Goal: Task Accomplishment & Management: Manage account settings

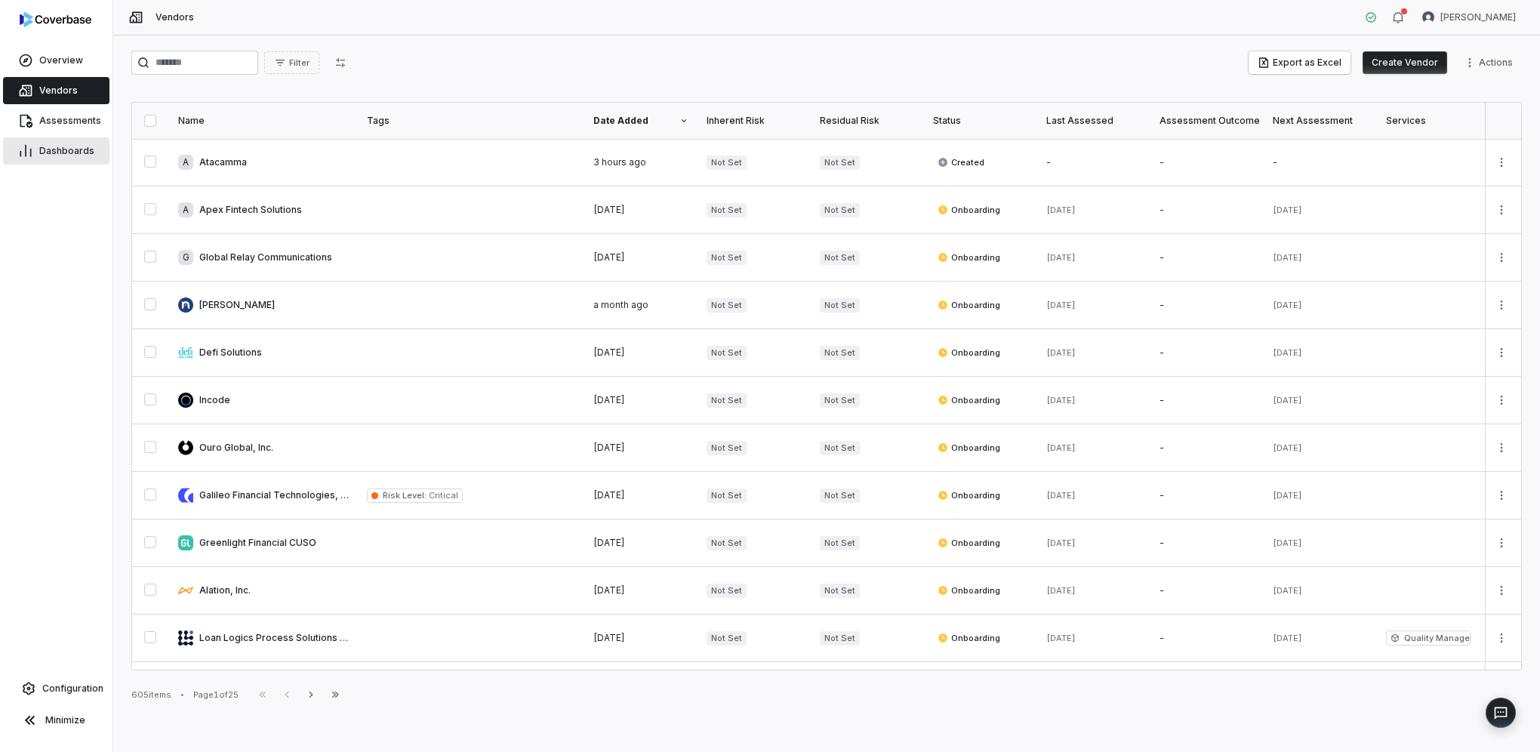
click at [64, 148] on span "Dashboards" at bounding box center [66, 151] width 55 height 12
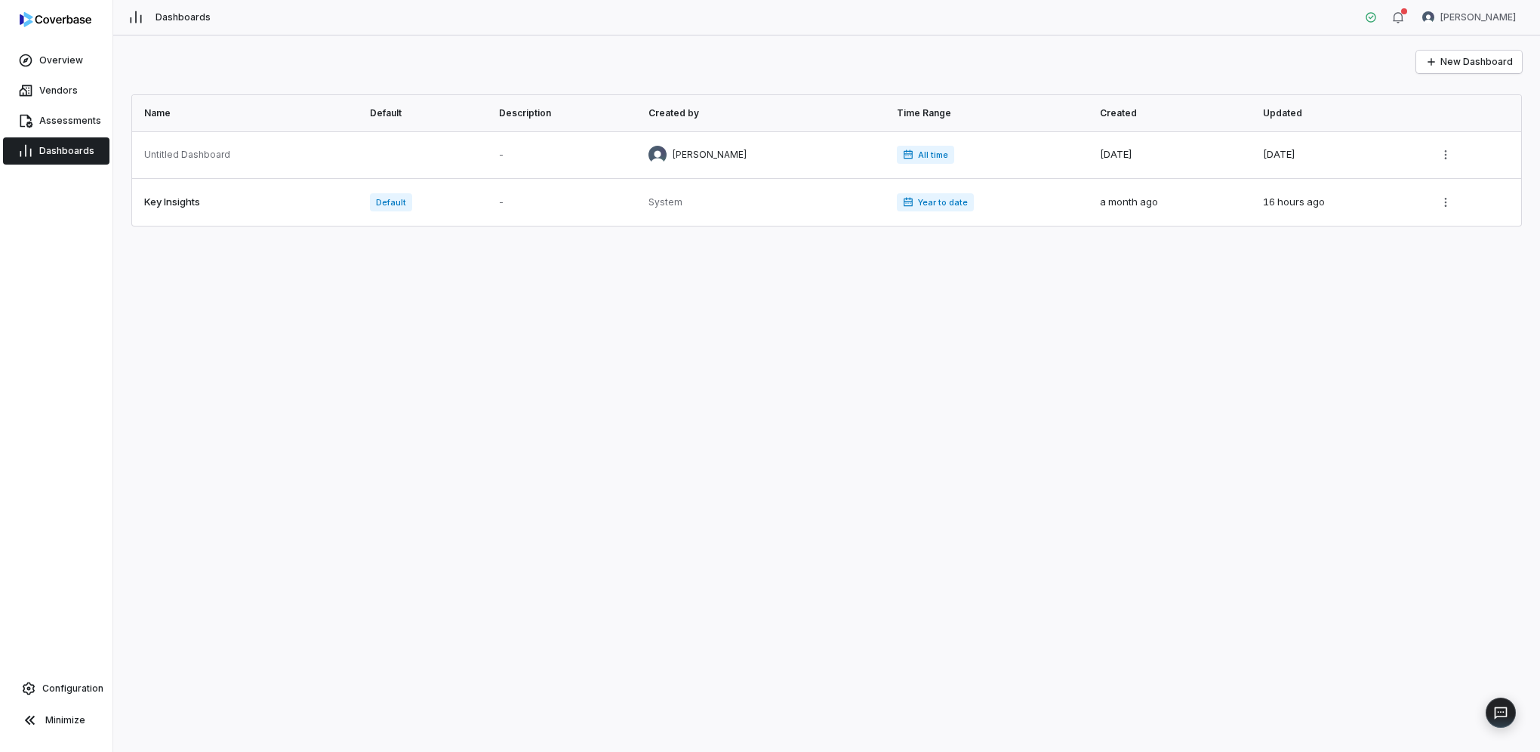
click at [53, 672] on div "Overview Vendors Assessments Dashboards Configuration Minimize" at bounding box center [56, 376] width 112 height 752
click at [63, 683] on span "Configuration" at bounding box center [72, 688] width 61 height 12
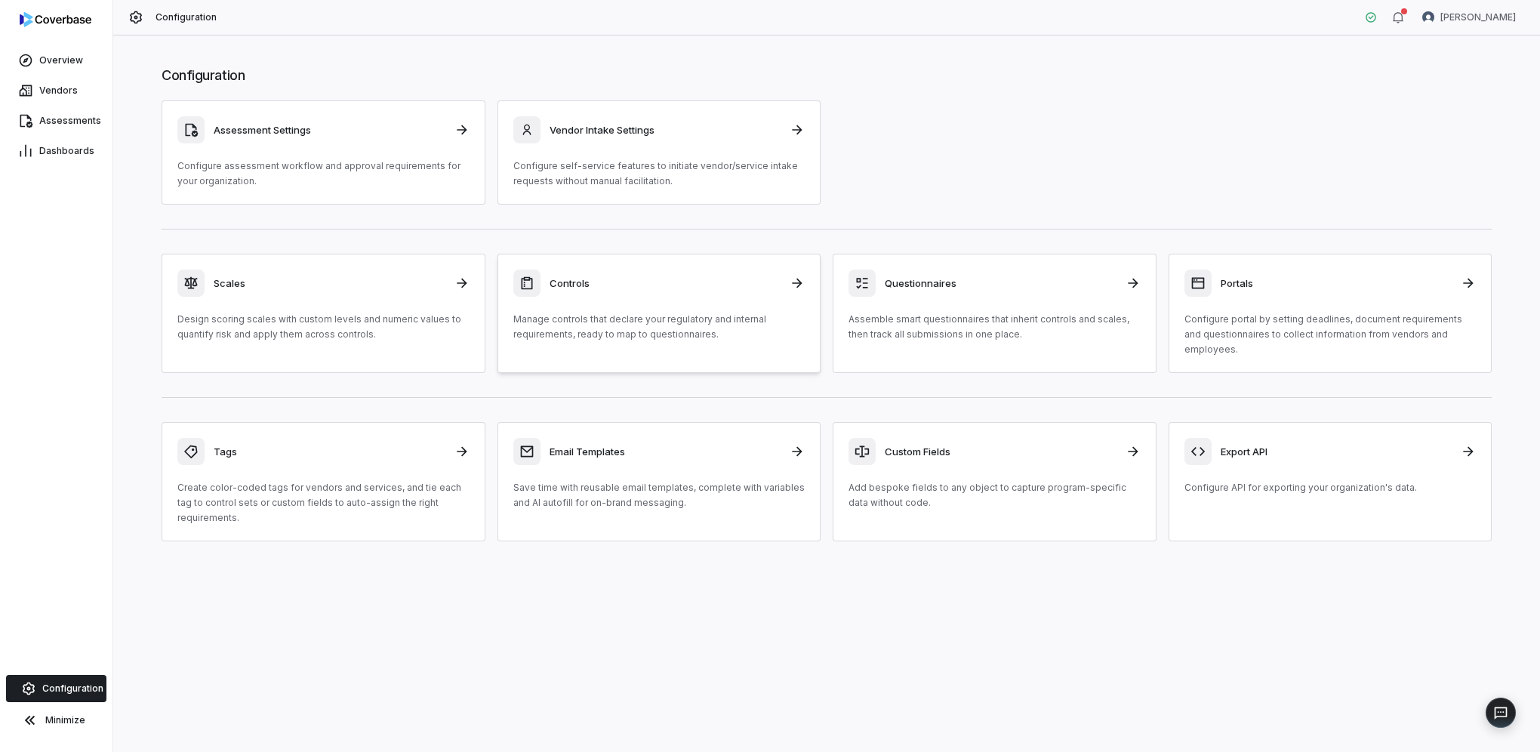
click at [721, 346] on link "Controls Manage controls that declare your regulatory and internal requirements…" at bounding box center [659, 313] width 324 height 119
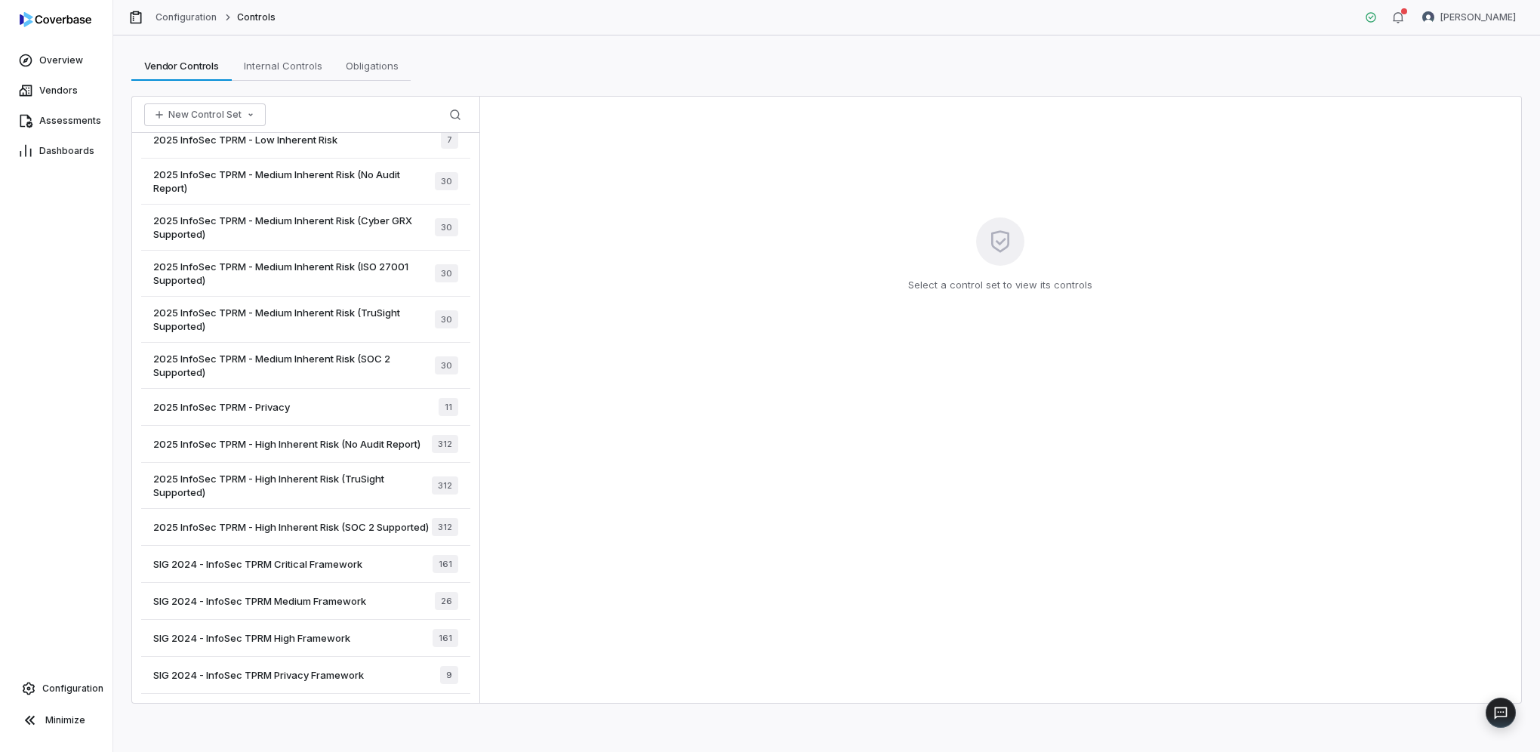
scroll to position [35, 0]
click at [328, 585] on div "SIG 2024 - InfoSec TPRM Medium Framework 26" at bounding box center [305, 601] width 329 height 37
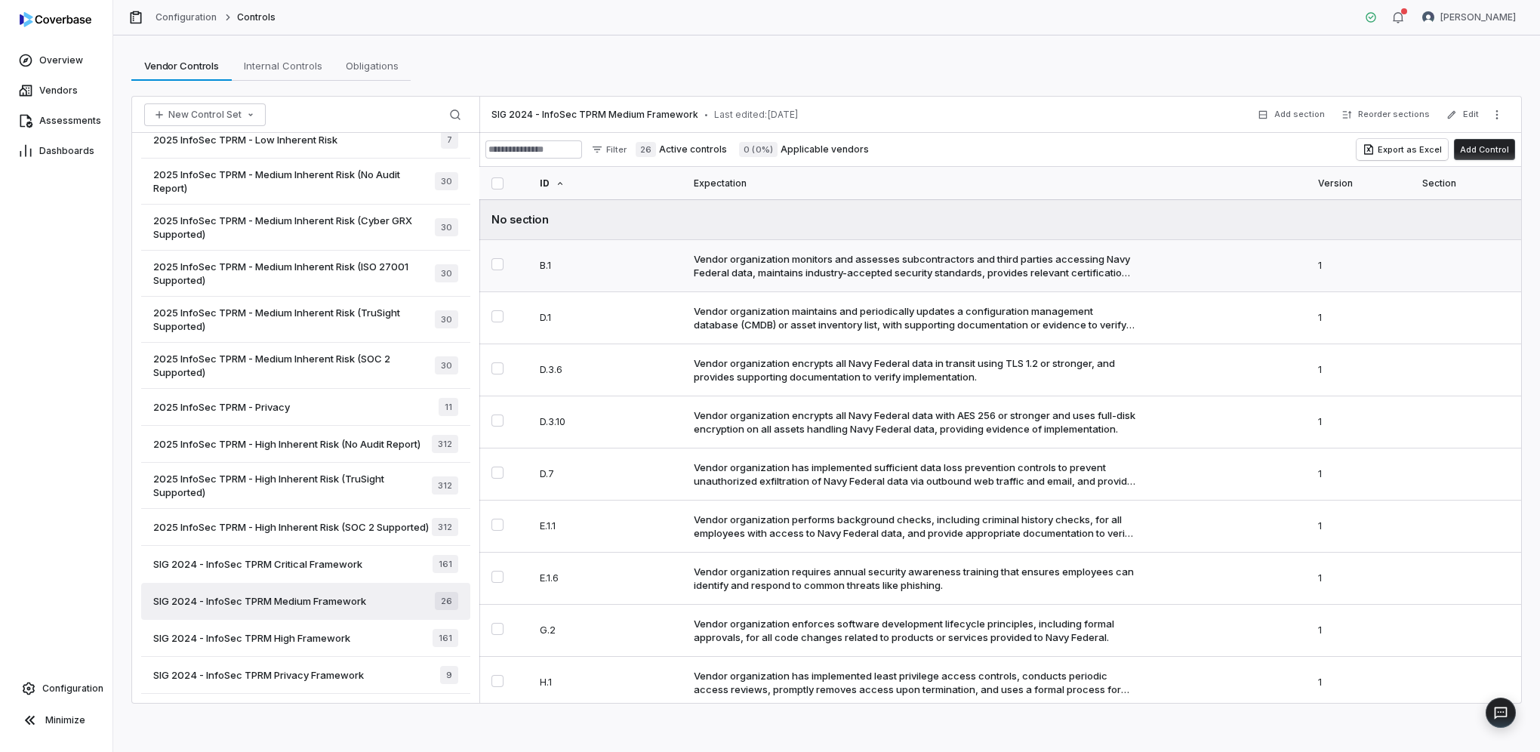
click at [494, 269] on button "Select B.1 control" at bounding box center [497, 264] width 12 height 12
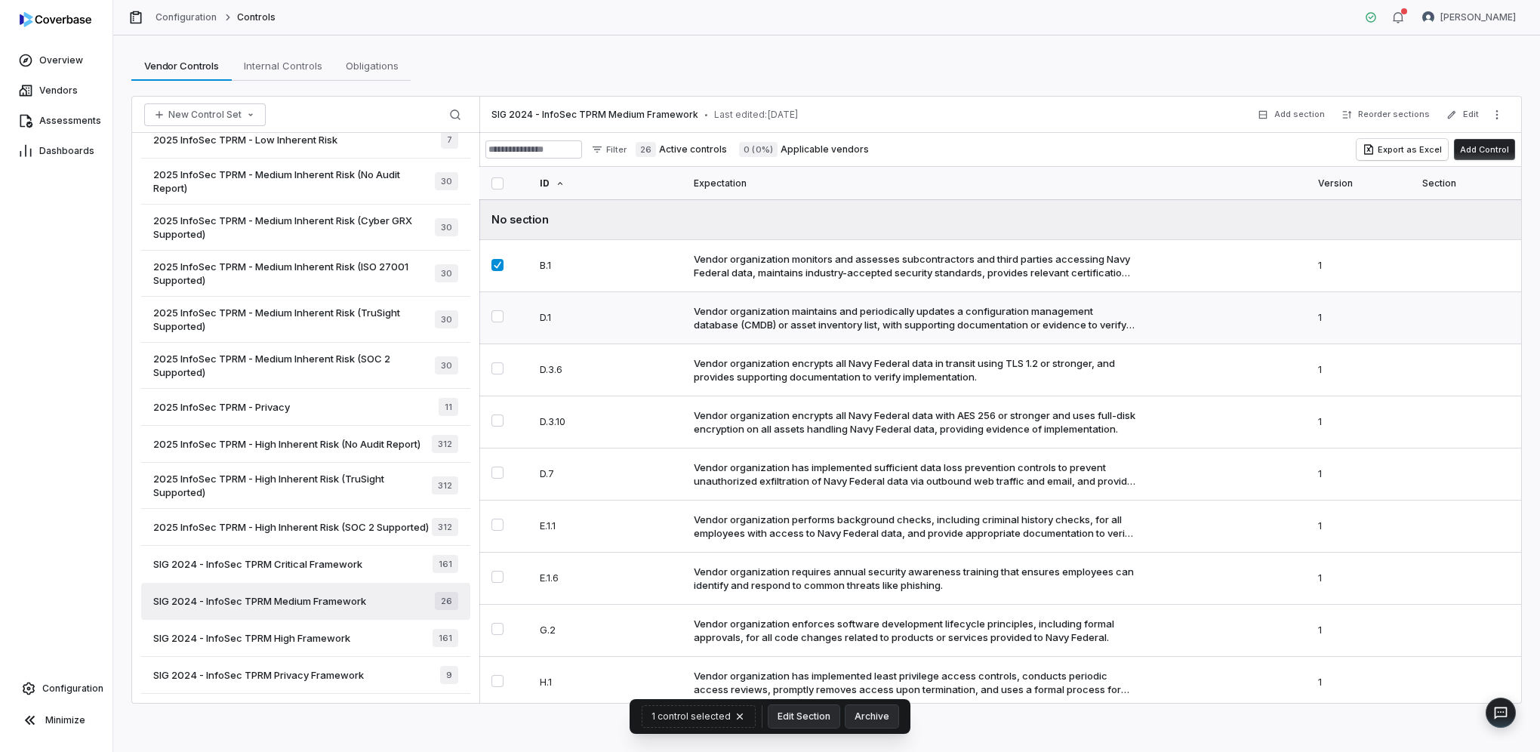
click at [498, 314] on button "Select D.1 control" at bounding box center [497, 316] width 12 height 12
click at [496, 365] on button "Select D.3.6 control" at bounding box center [497, 368] width 12 height 12
click at [1497, 109] on icon "More actions" at bounding box center [1497, 115] width 12 height 12
click at [1131, 98] on div "SIG 2024 - InfoSec TPRM Medium Framework • Last edited: [DATE] Add section Reor…" at bounding box center [999, 115] width 1041 height 36
click at [1506, 15] on html "Overview Vendors Assessments Dashboards Configuration Minimize Configuration Co…" at bounding box center [770, 376] width 1540 height 752
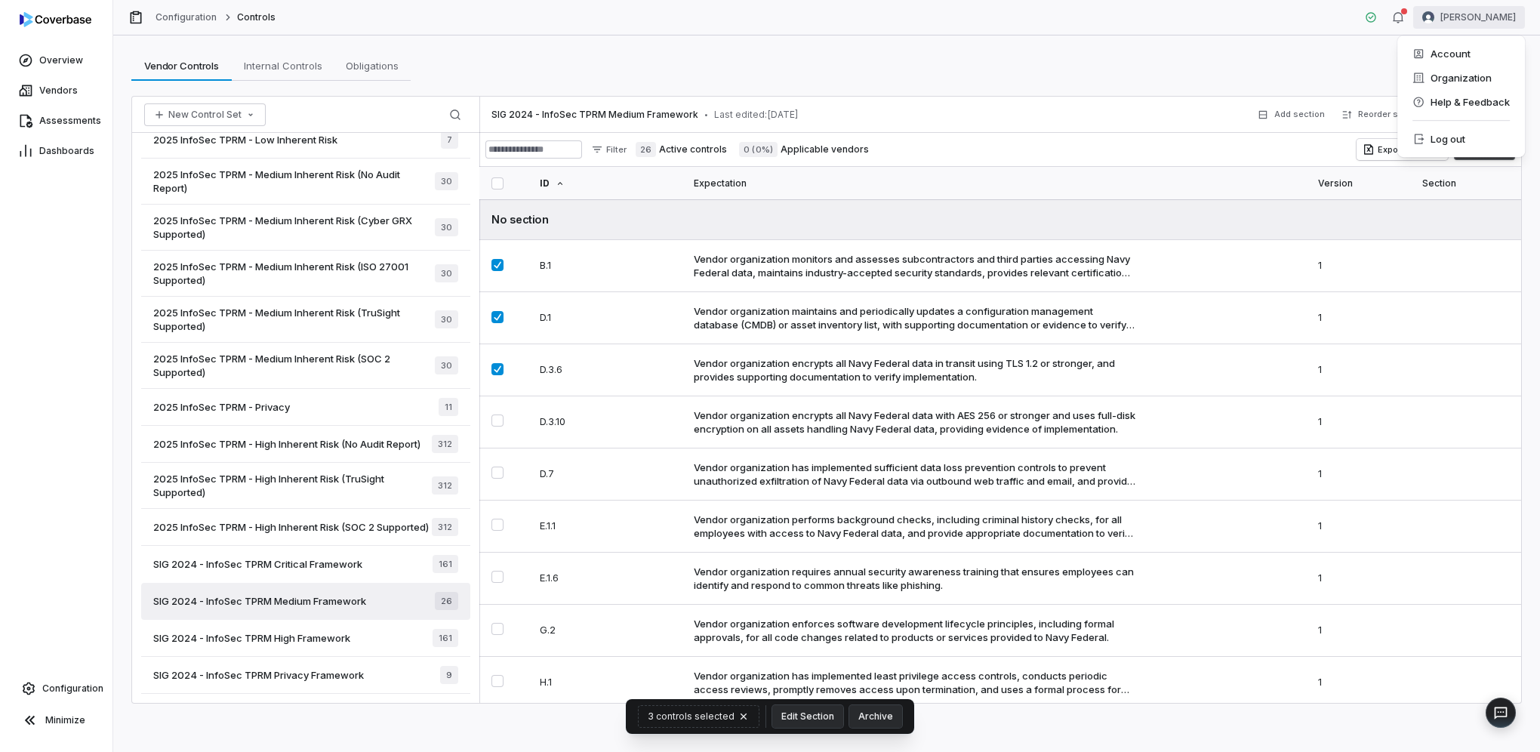
click at [985, 36] on html "Overview Vendors Assessments Dashboards Configuration Minimize Configuration Co…" at bounding box center [770, 376] width 1540 height 752
click at [1494, 115] on icon "More actions" at bounding box center [1497, 115] width 12 height 12
click at [492, 414] on button "Select D.3.10 control" at bounding box center [497, 420] width 12 height 12
click at [493, 470] on button "Select D.7 control" at bounding box center [497, 472] width 12 height 12
click at [498, 525] on button "Select E.1.1 control" at bounding box center [497, 524] width 12 height 12
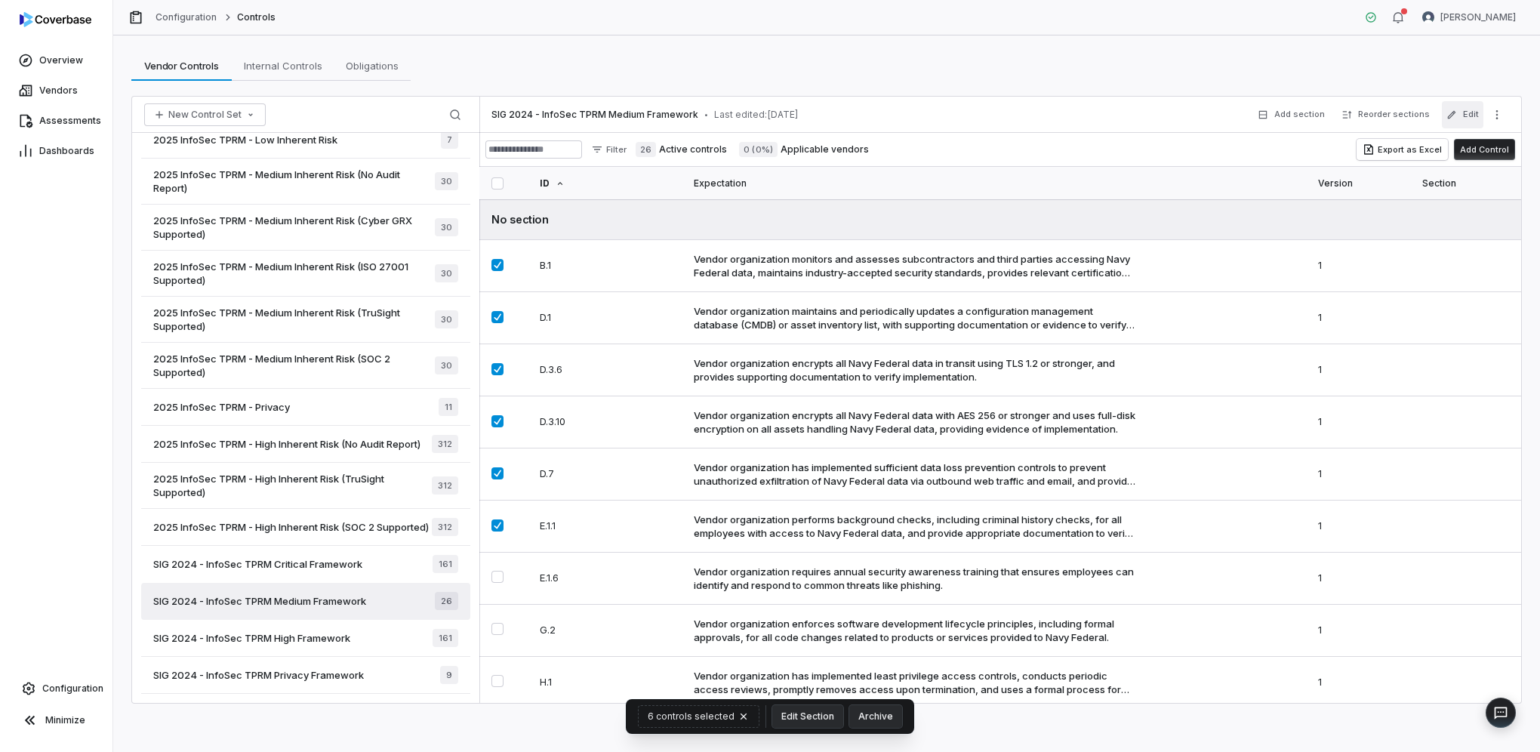
click at [1475, 116] on button "Edit" at bounding box center [1462, 114] width 42 height 27
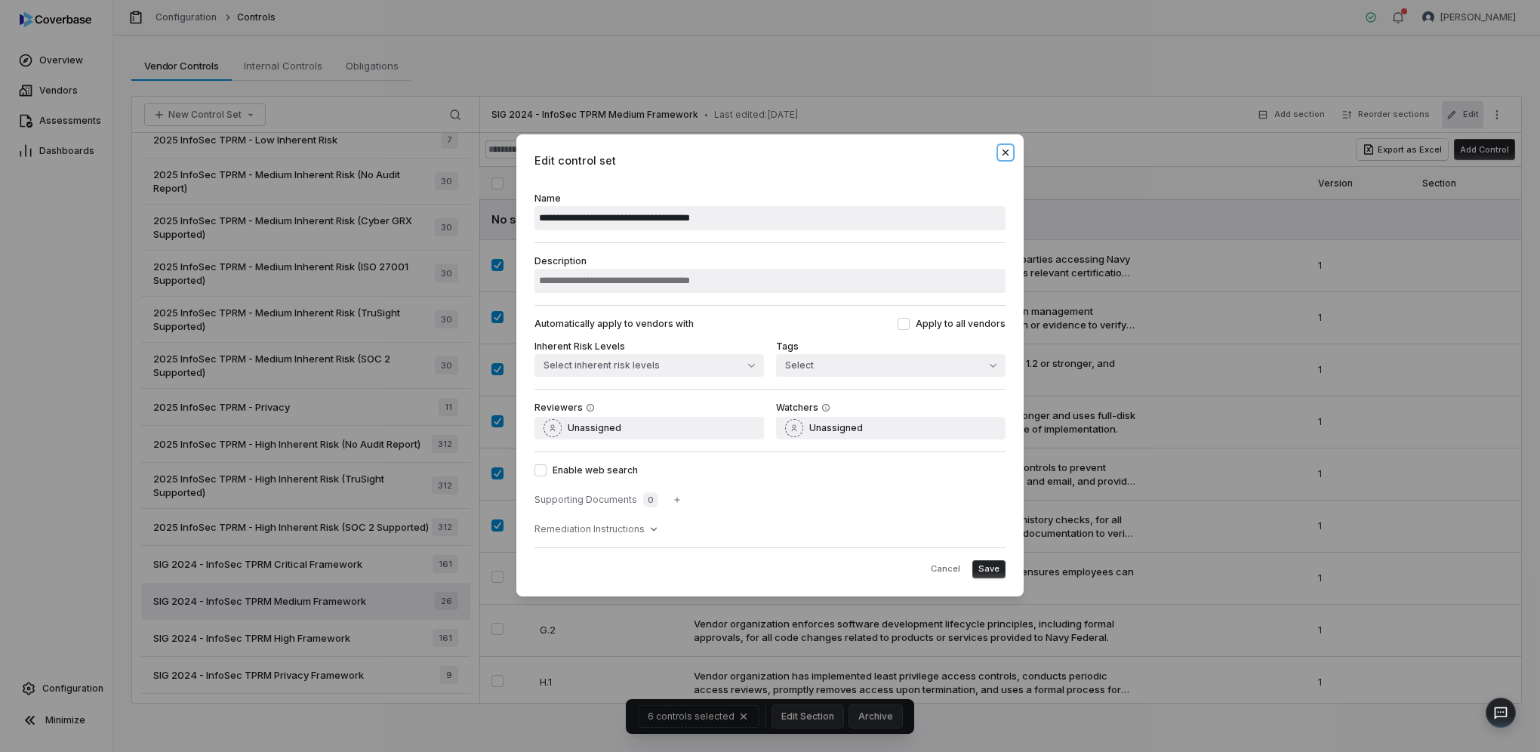
click at [1005, 151] on icon "button" at bounding box center [1005, 152] width 12 height 12
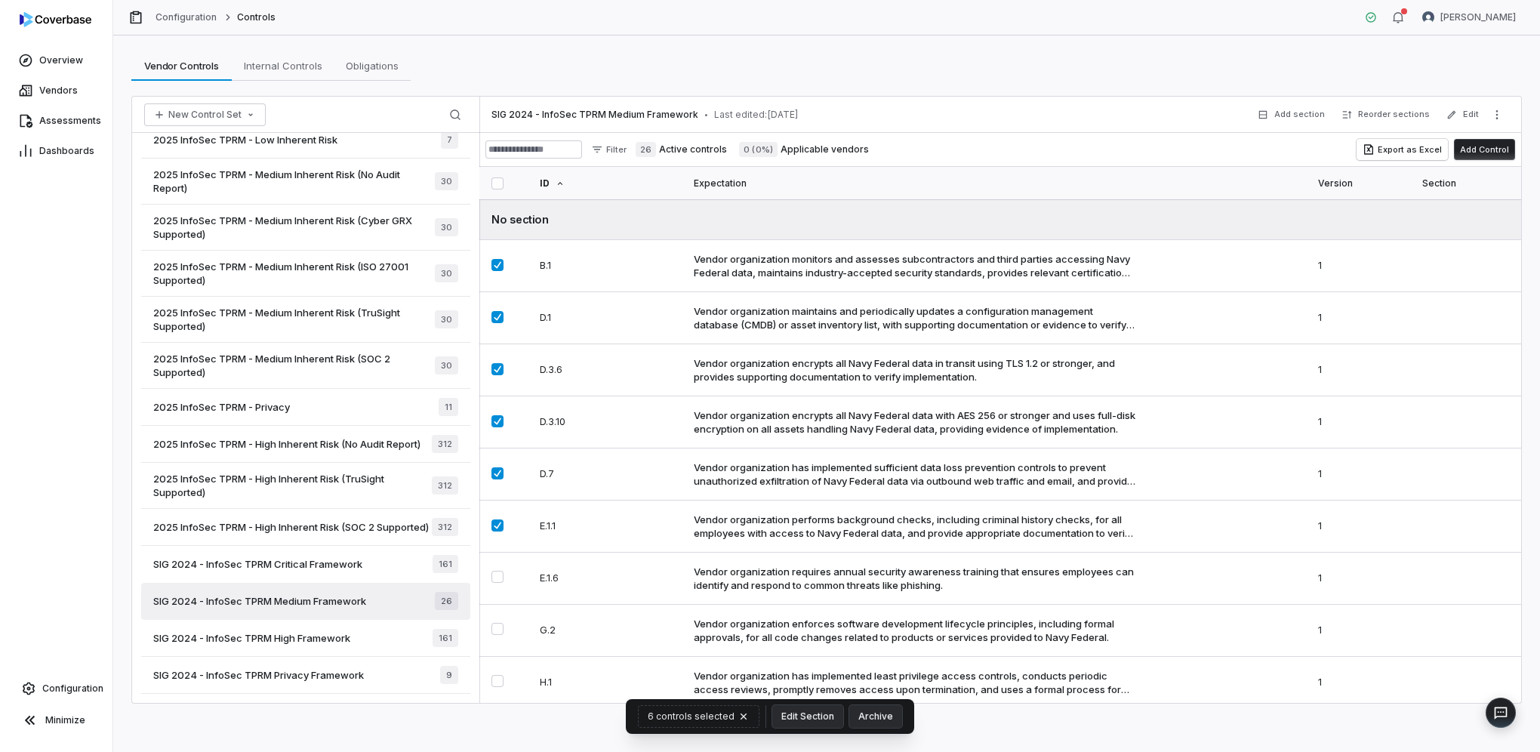
click at [1196, 101] on div "SIG 2024 - InfoSec TPRM Medium Framework • Last edited: [DATE] Add section Reor…" at bounding box center [999, 115] width 1041 height 36
click at [385, 168] on span "2025 InfoSec TPRM - Medium Inherent Risk (No Audit Report)" at bounding box center [294, 181] width 282 height 27
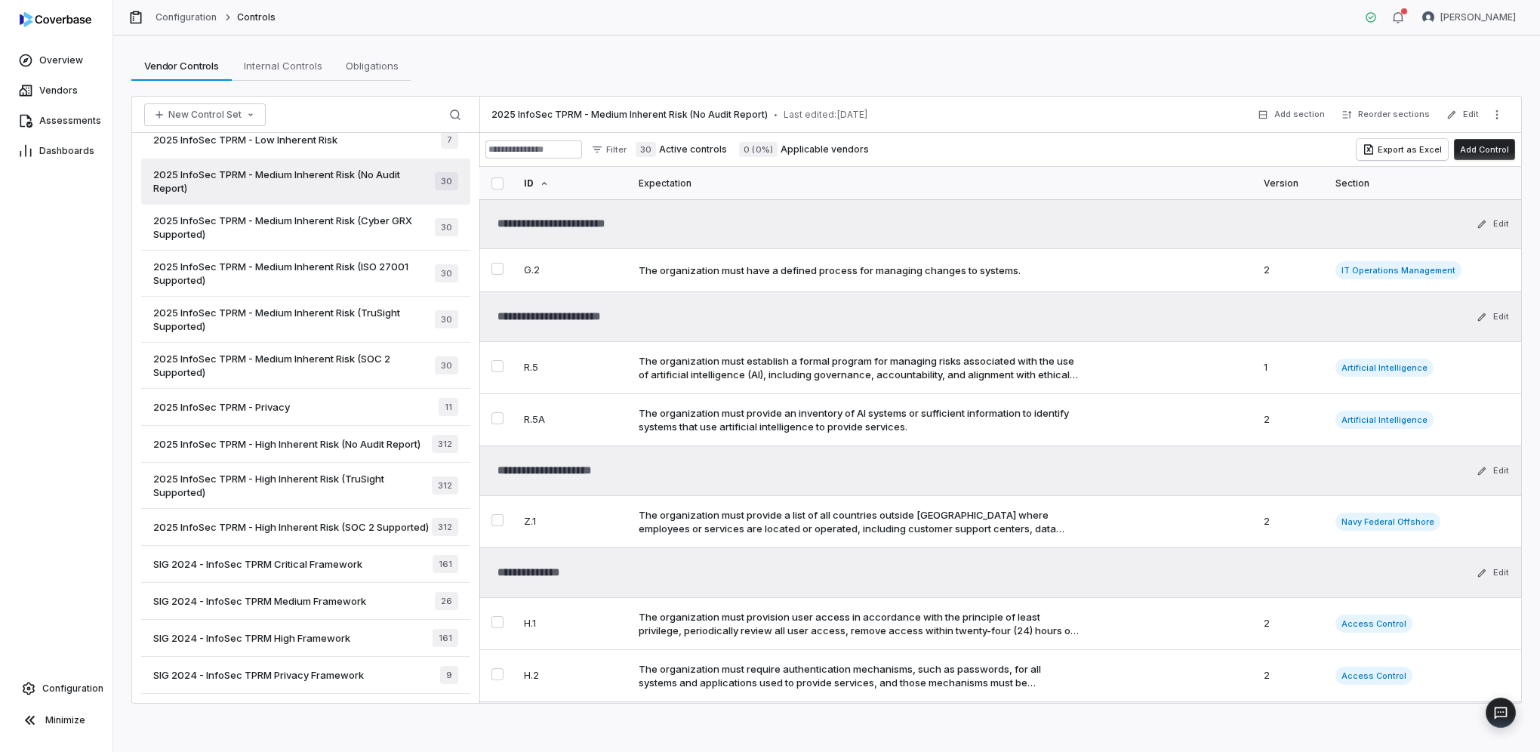
drag, startPoint x: 368, startPoint y: 168, endPoint x: 340, endPoint y: 165, distance: 28.2
click at [337, 168] on span "2025 InfoSec TPRM - Medium Inherent Risk (No Audit Report)" at bounding box center [294, 181] width 282 height 27
click at [1493, 115] on icon "More actions" at bounding box center [1497, 115] width 12 height 12
drag, startPoint x: 948, startPoint y: 0, endPoint x: 42, endPoint y: 690, distance: 1139.0
click at [40, 690] on link "Configuration" at bounding box center [56, 688] width 100 height 27
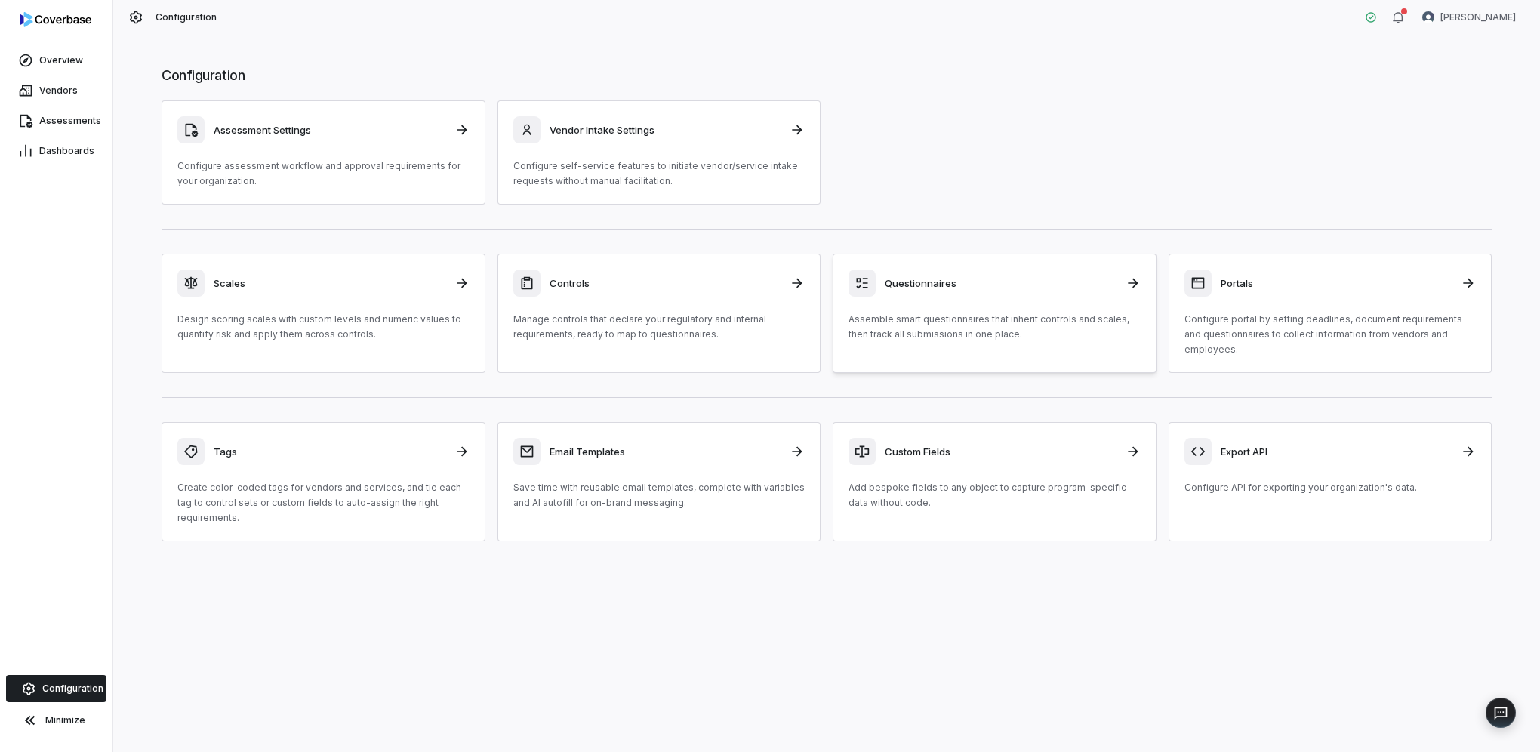
click at [981, 287] on h3 "Questionnaires" at bounding box center [1001, 283] width 232 height 14
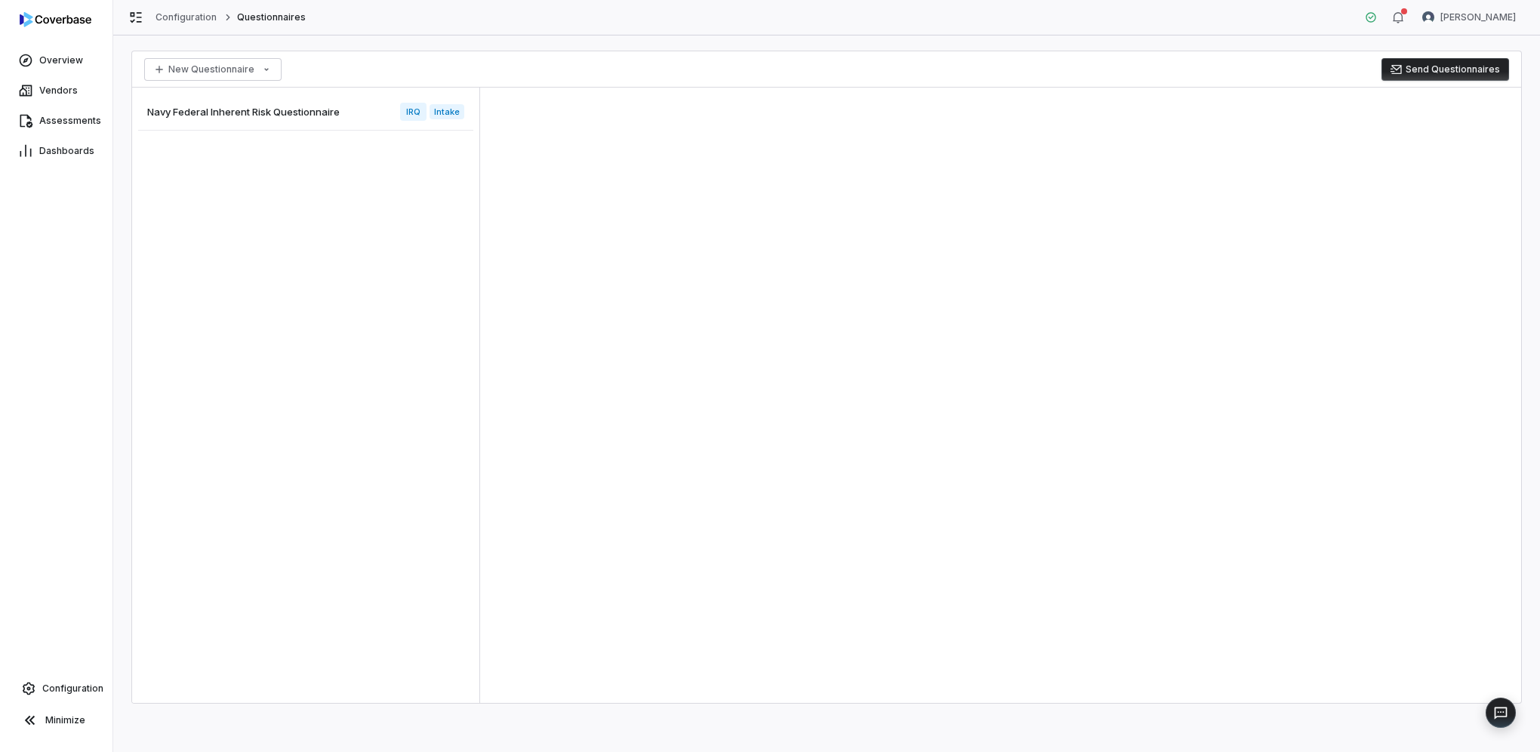
click at [245, 112] on span "Navy Federal Inherent Risk Questionnaire" at bounding box center [243, 112] width 192 height 14
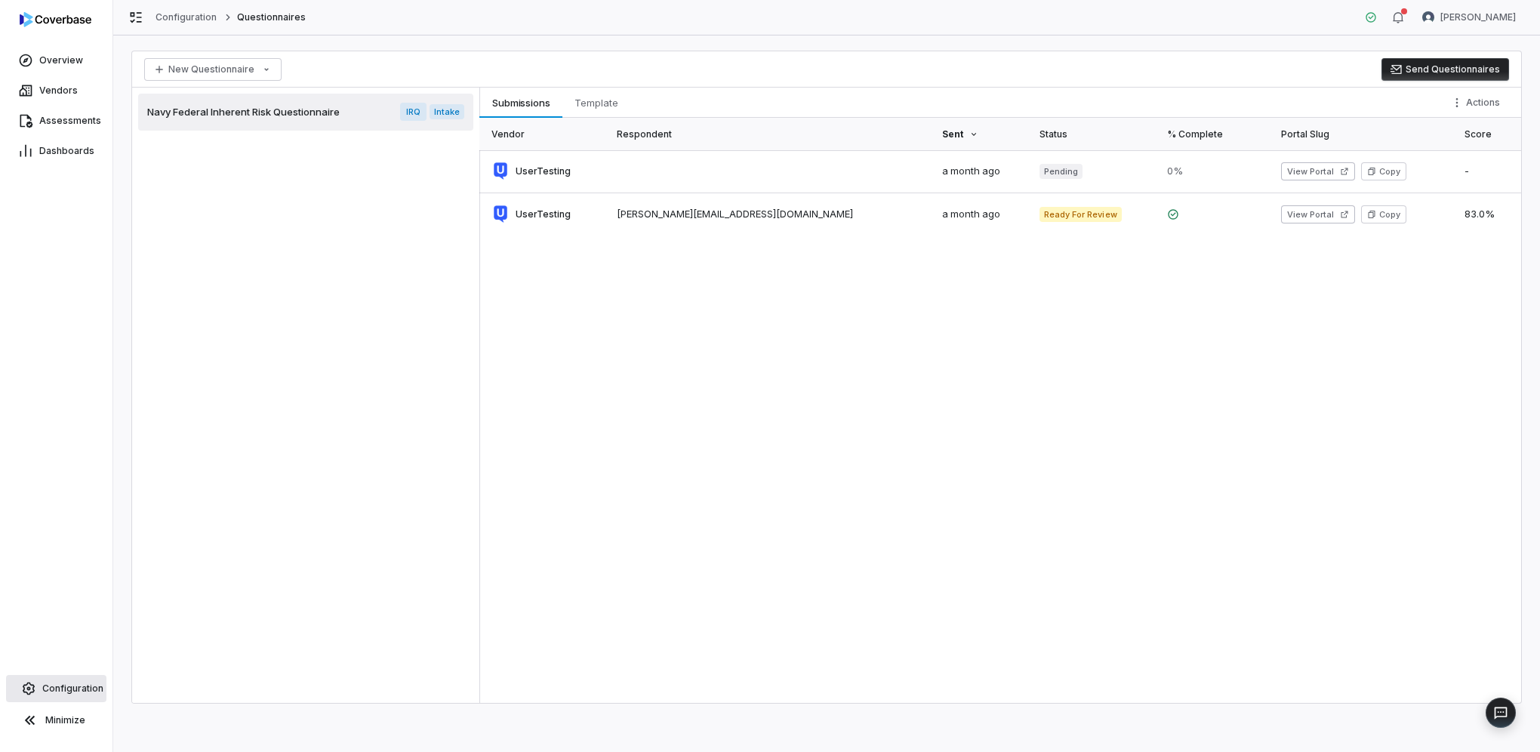
click at [48, 687] on span "Configuration" at bounding box center [72, 688] width 61 height 12
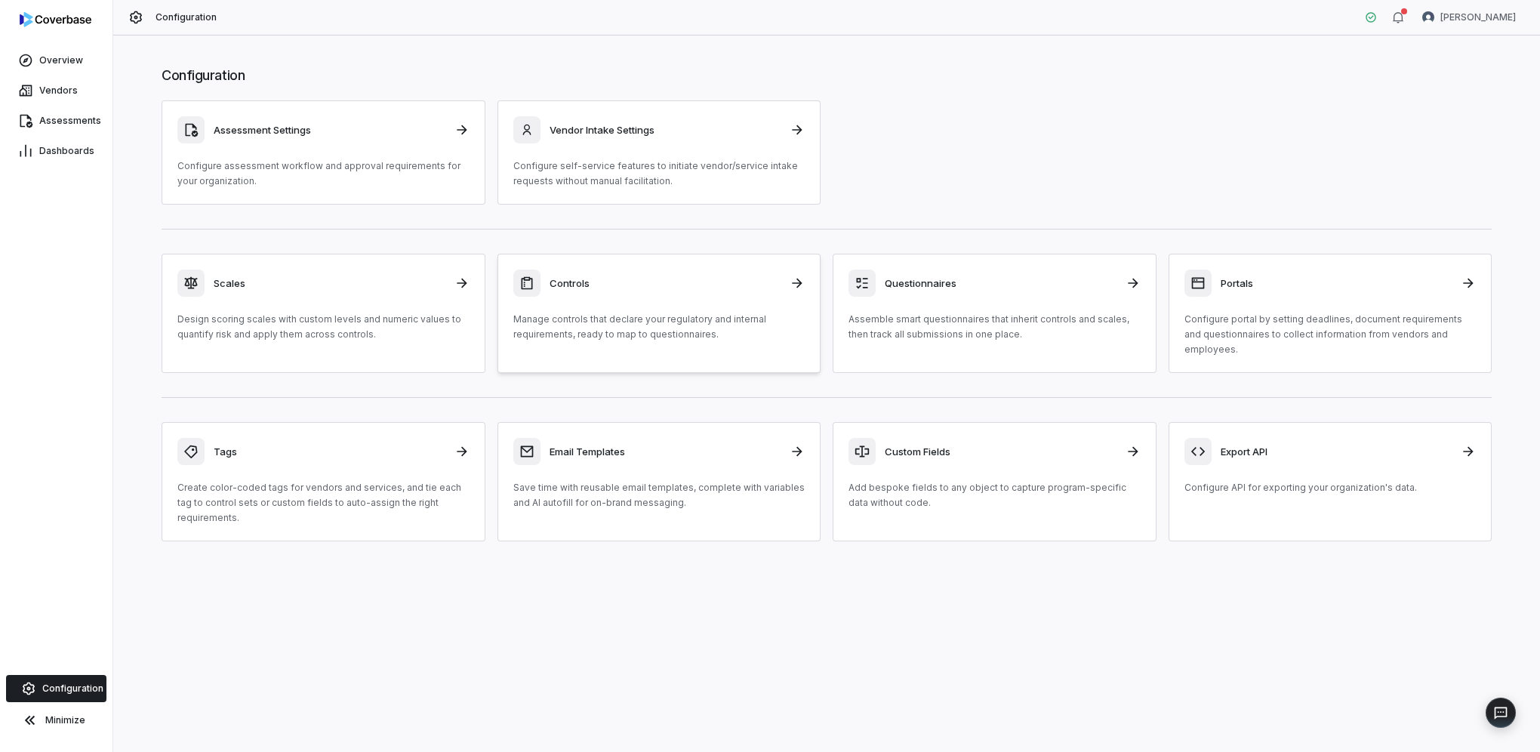
click at [631, 303] on div "Controls Manage controls that declare your regulatory and internal requirements…" at bounding box center [659, 305] width 292 height 72
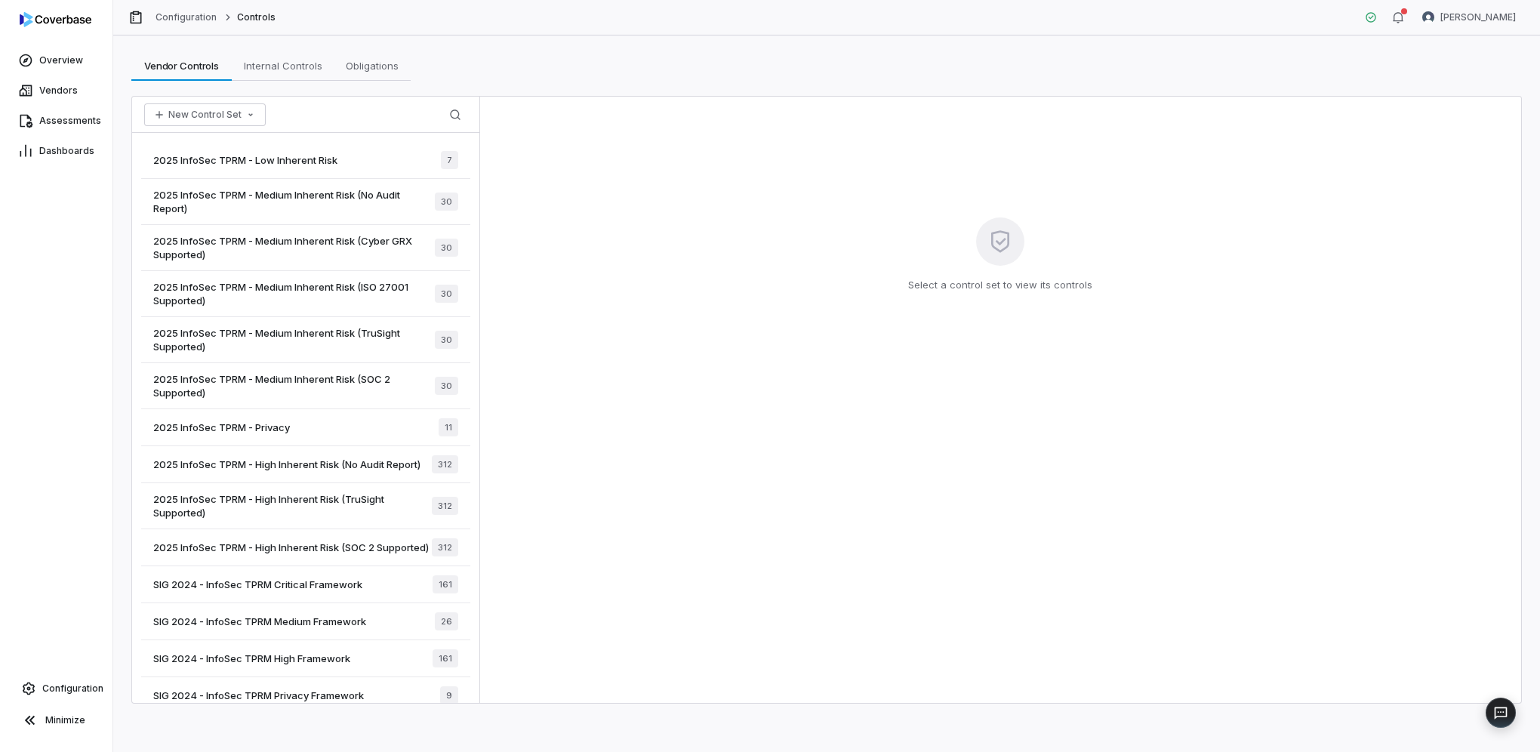
click at [290, 171] on div "2025 InfoSec TPRM - Low Inherent Risk 7" at bounding box center [305, 160] width 329 height 37
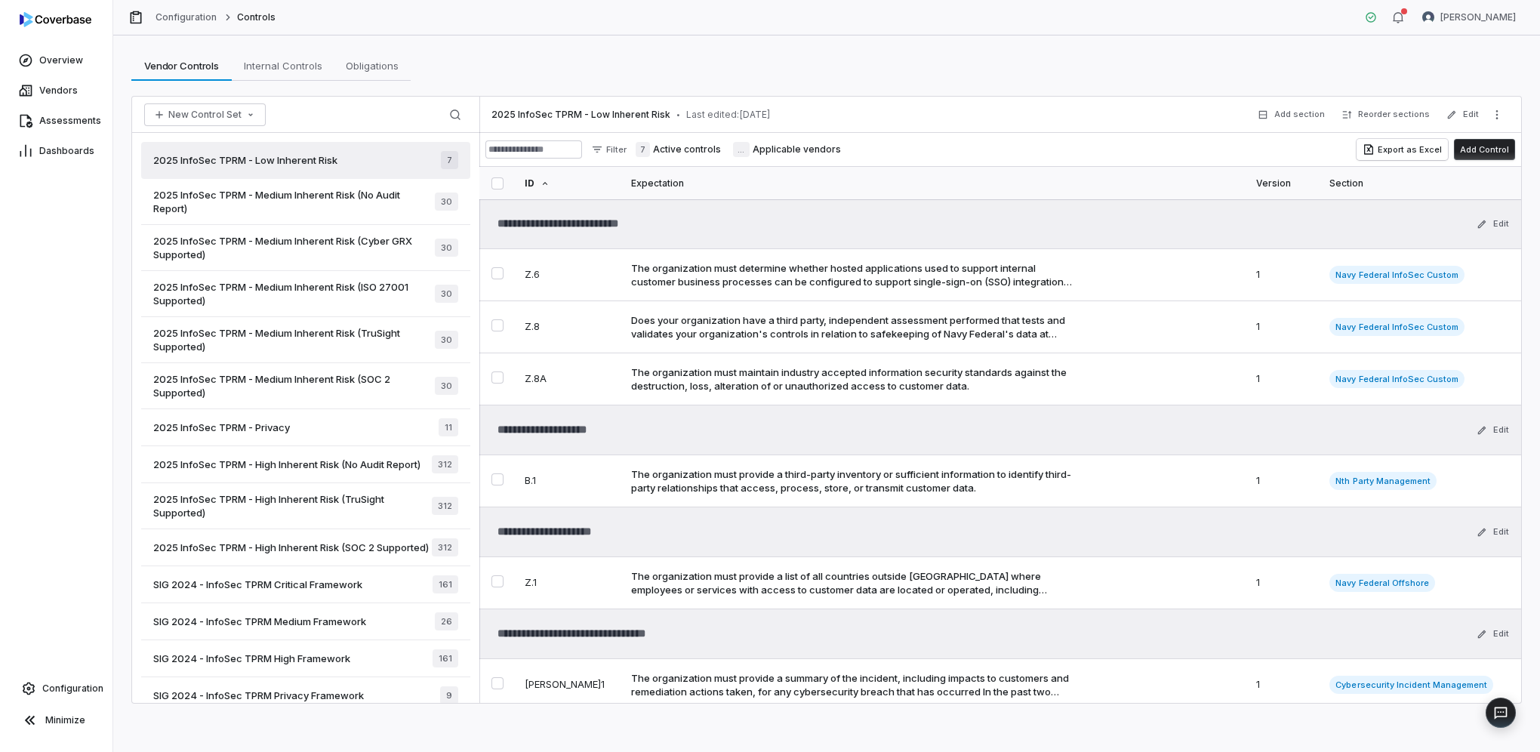
type textarea "*"
click at [492, 278] on button "Select Z.6 control" at bounding box center [497, 273] width 12 height 12
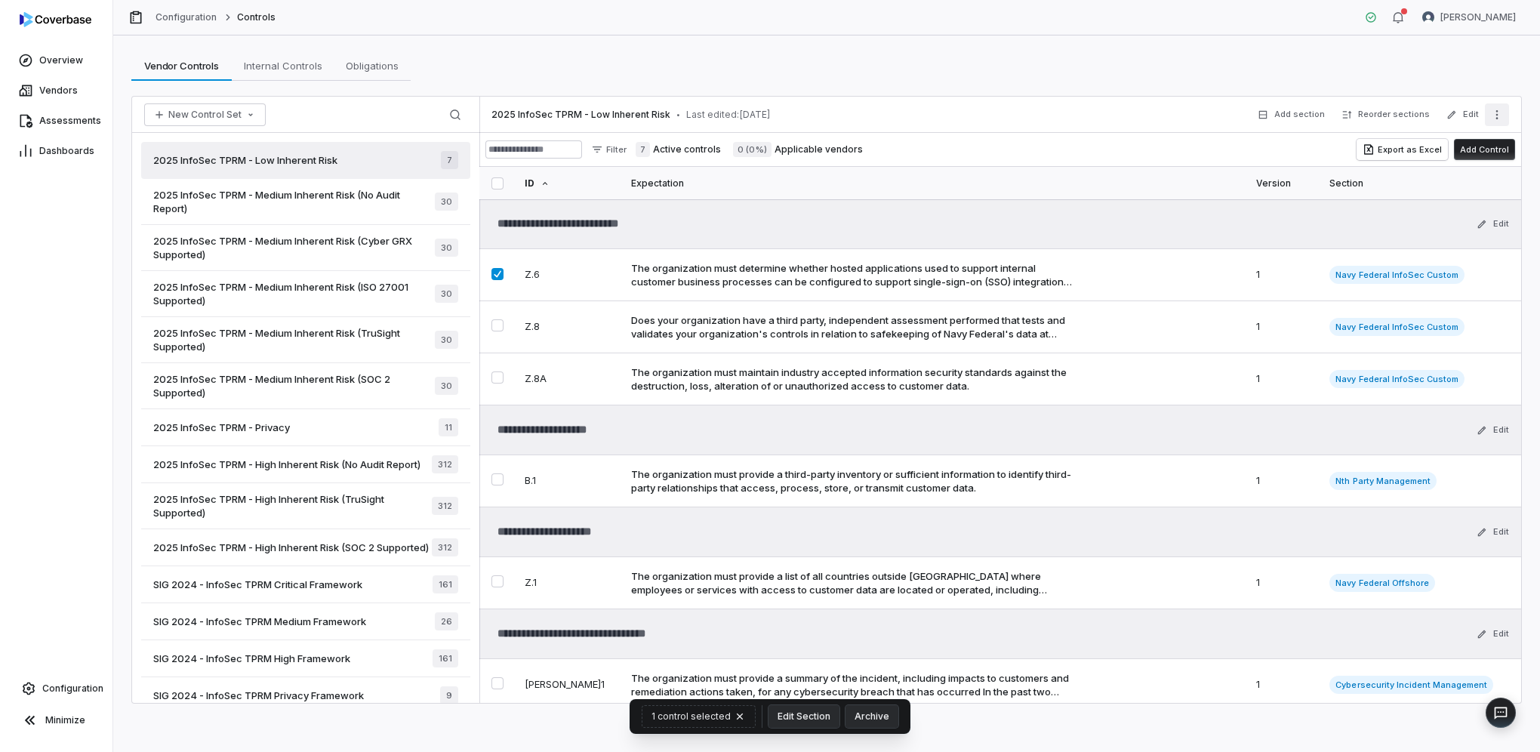
click at [1503, 108] on button "More actions" at bounding box center [1496, 114] width 24 height 23
click at [1036, 128] on div "2025 InfoSec TPRM - Low Inherent Risk • Last edited: [DATE] Add section Reorder…" at bounding box center [999, 115] width 1041 height 36
click at [494, 276] on button "Select Z.6 control" at bounding box center [497, 274] width 12 height 12
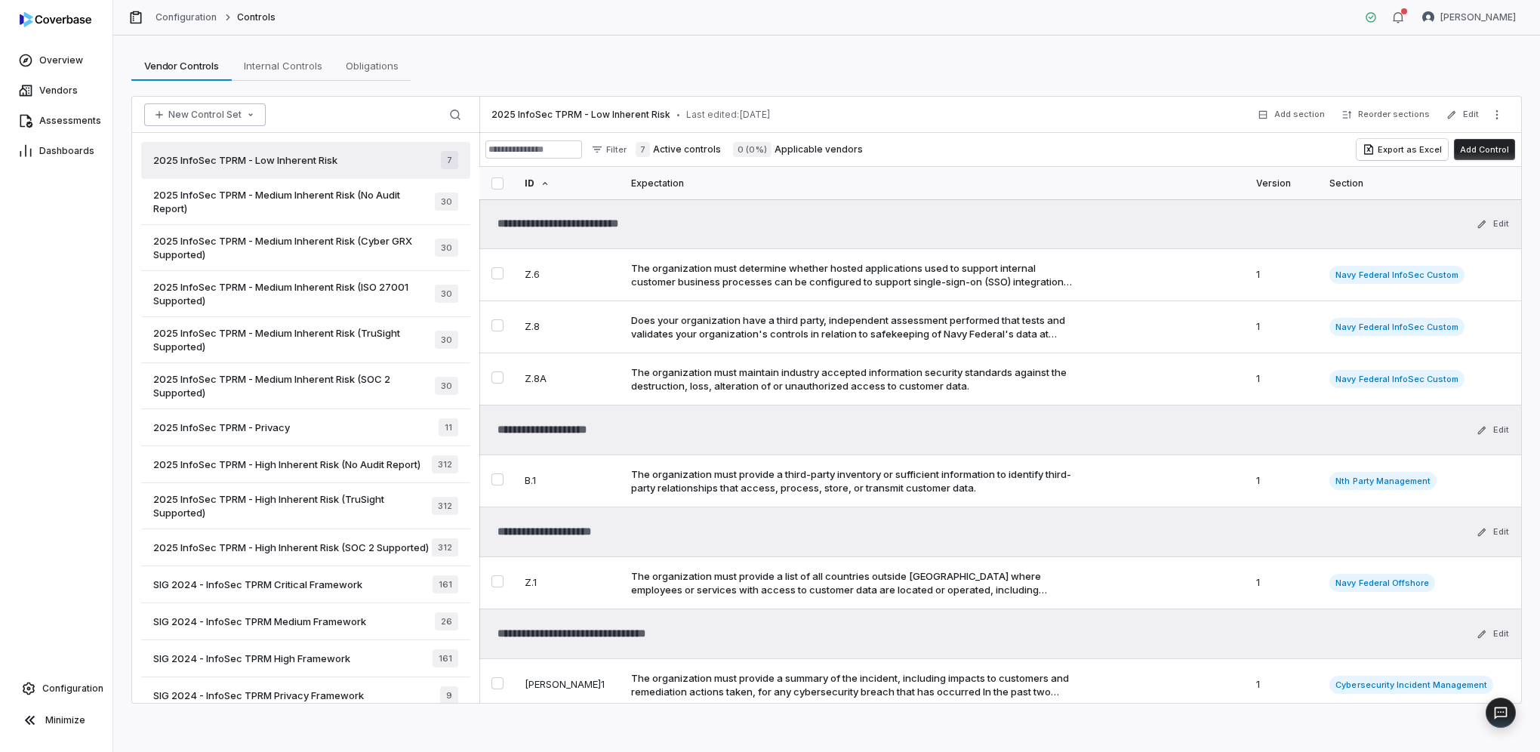
click at [229, 104] on button "New Control Set" at bounding box center [205, 114] width 122 height 23
click at [255, 178] on div "Create New Control Set" at bounding box center [221, 170] width 146 height 24
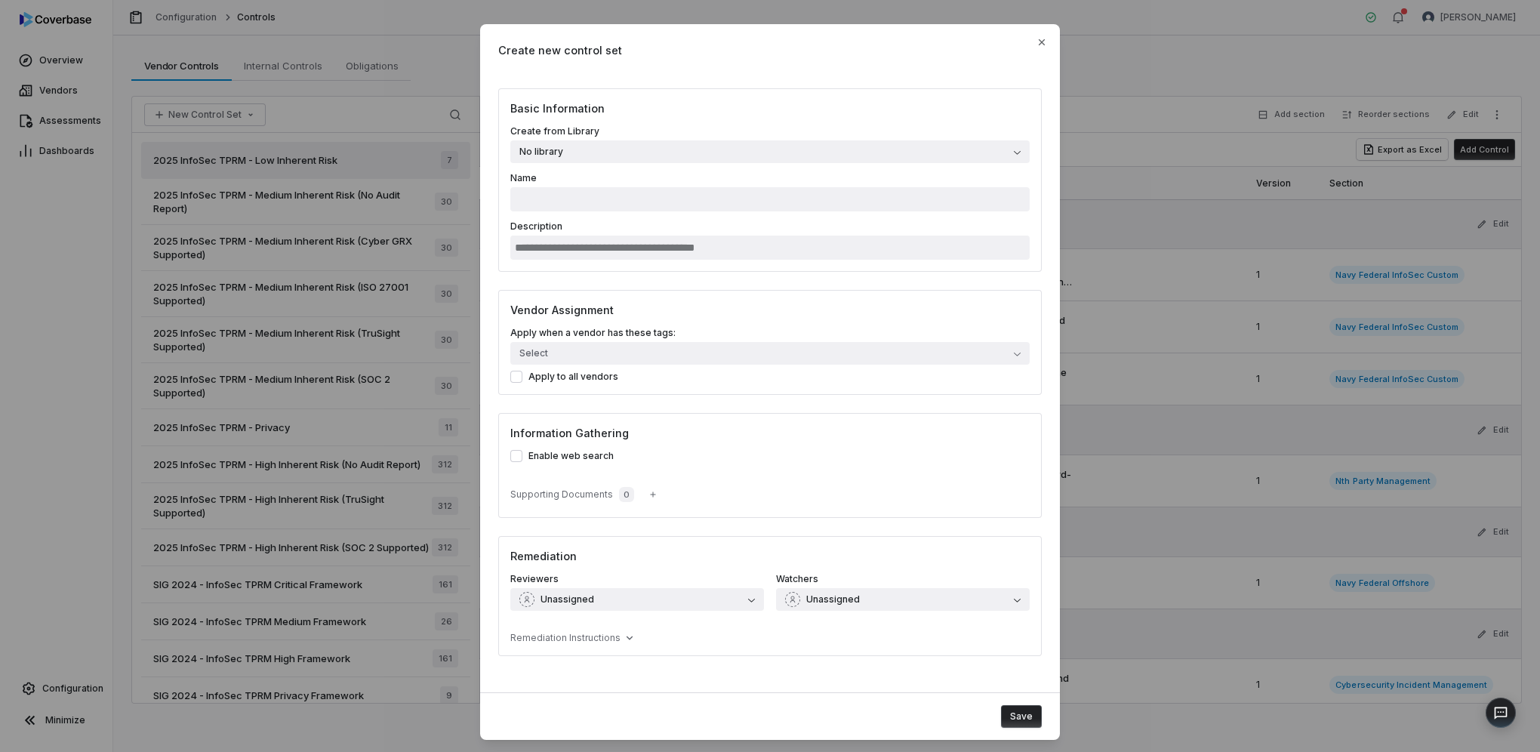
click at [602, 149] on button "No library" at bounding box center [769, 151] width 519 height 23
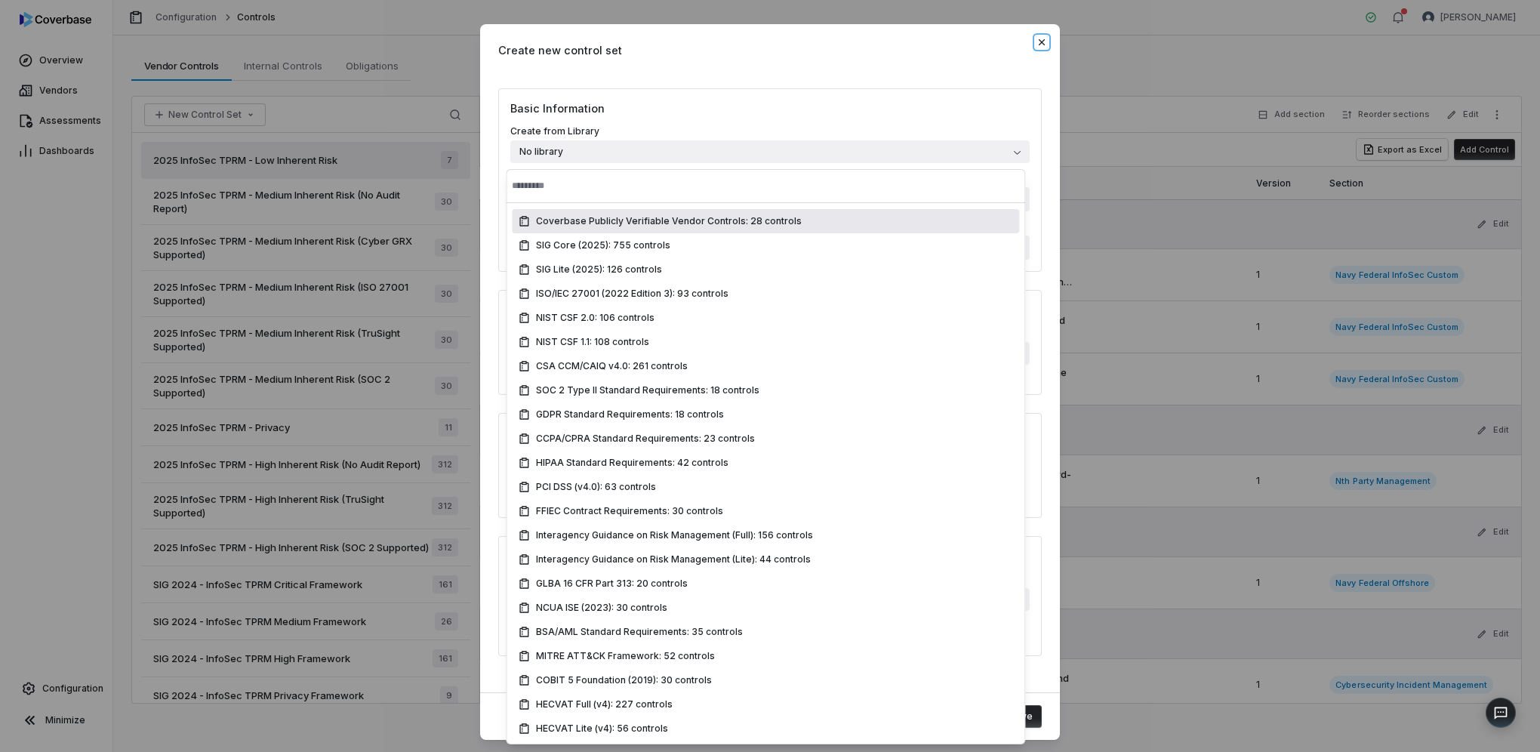
click at [1041, 46] on icon "button" at bounding box center [1041, 42] width 12 height 12
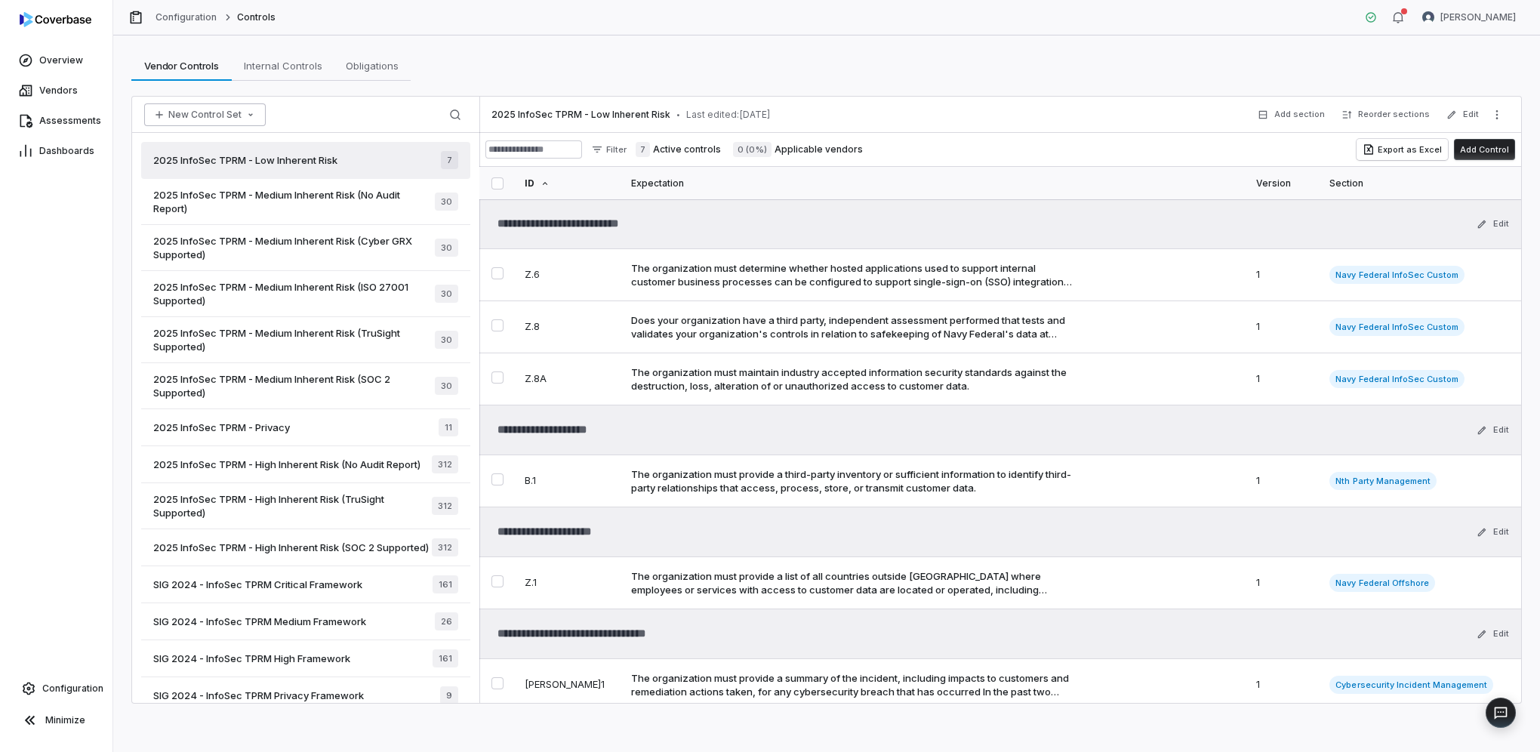
click at [216, 111] on button "New Control Set" at bounding box center [205, 114] width 122 height 23
click at [219, 171] on div "Create New Control Set" at bounding box center [221, 170] width 146 height 24
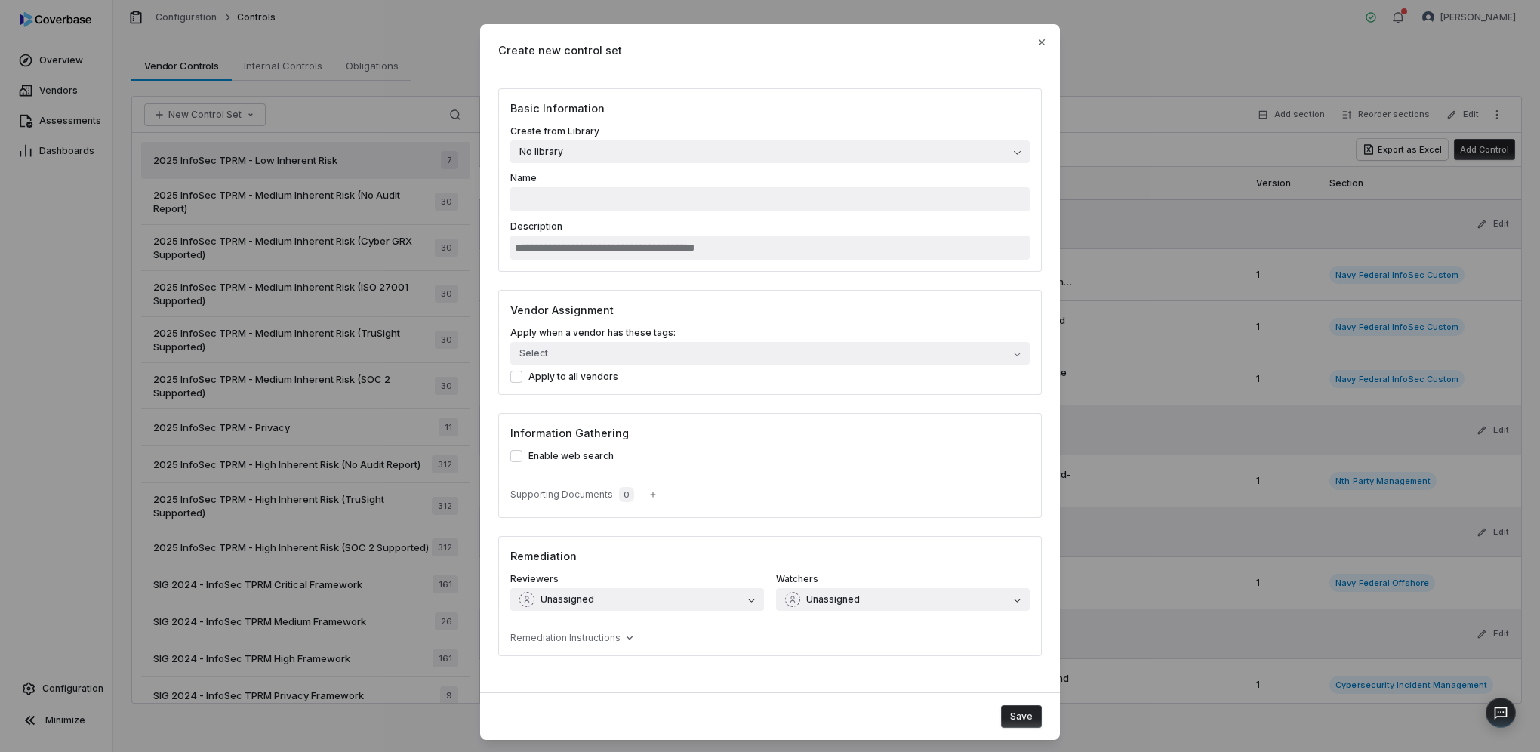
click at [589, 157] on button "No library" at bounding box center [769, 151] width 519 height 23
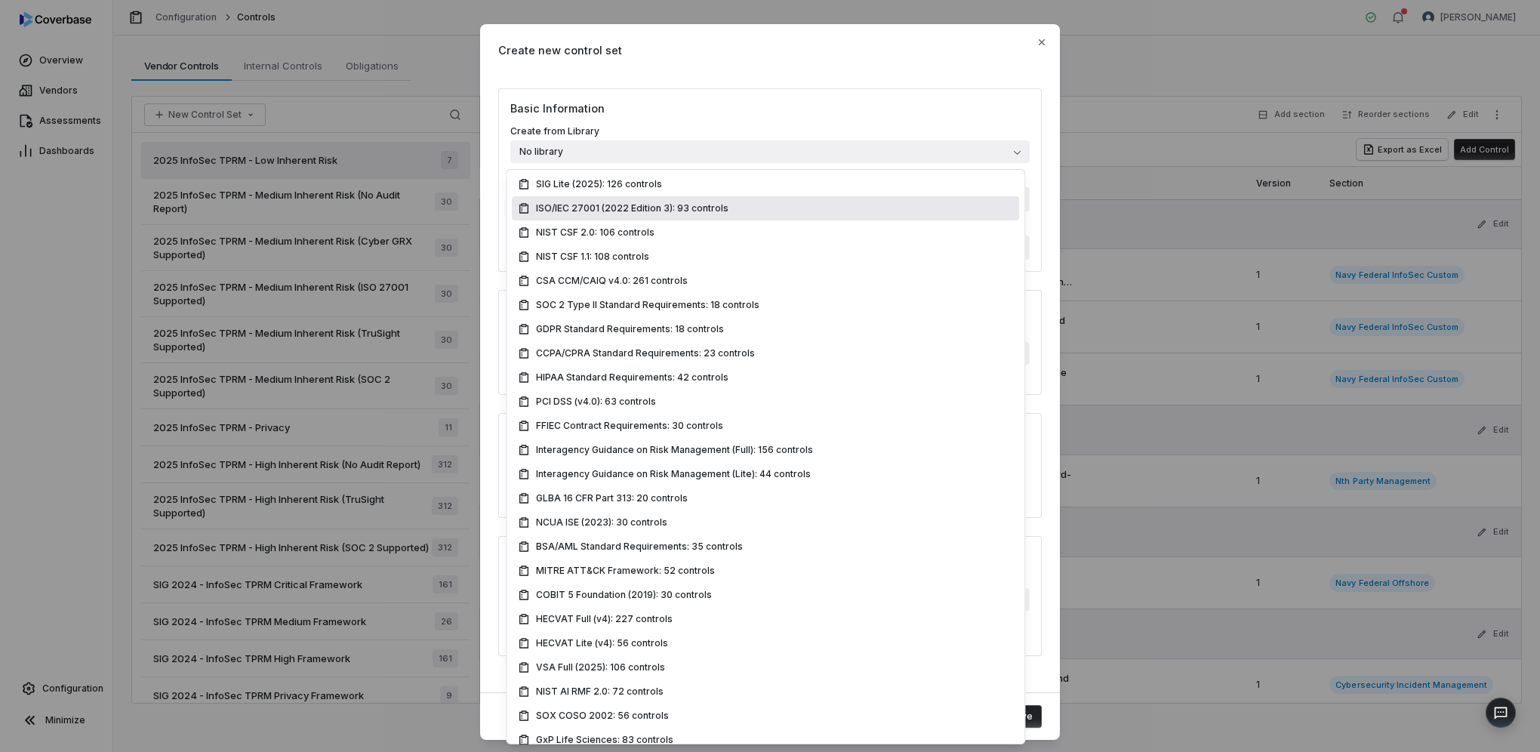
scroll to position [146, 0]
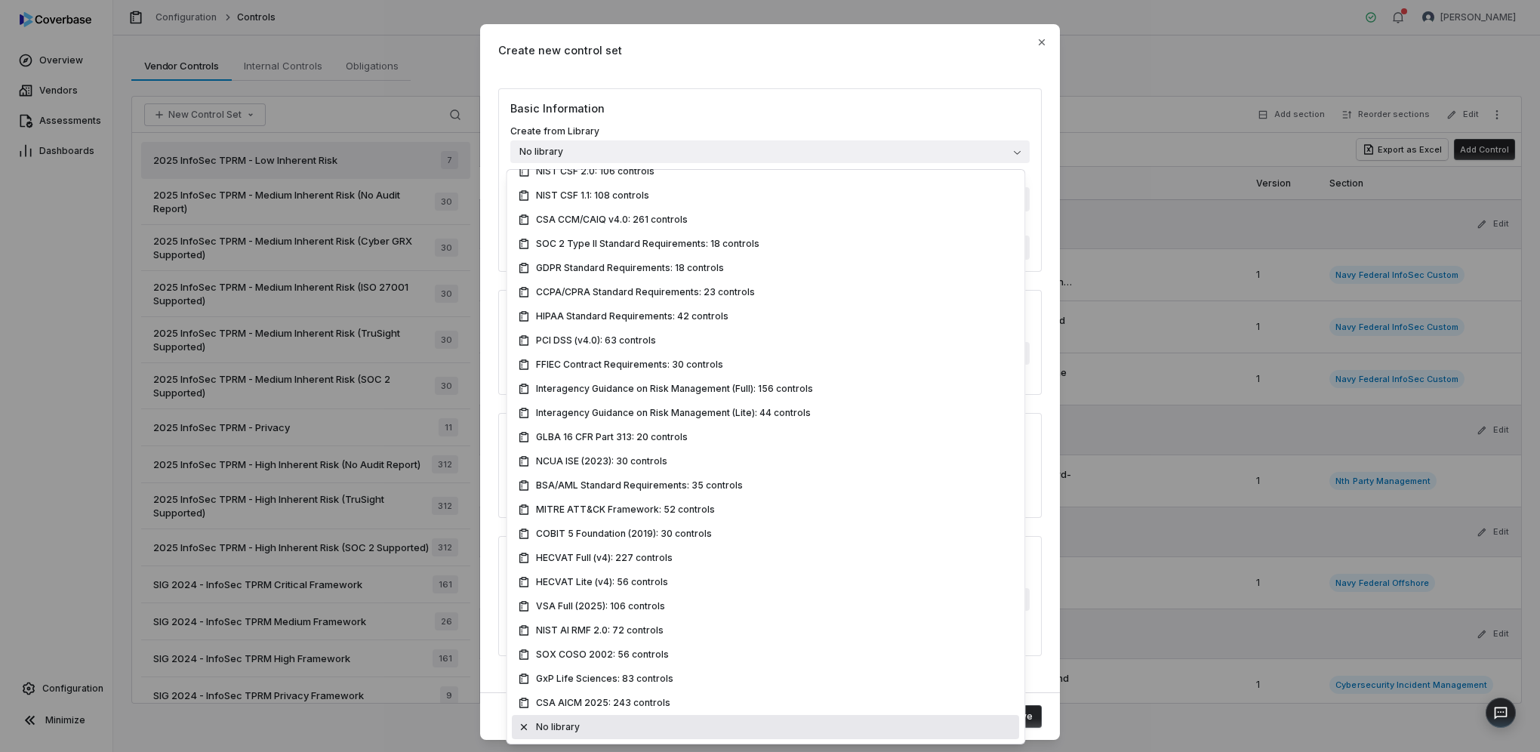
click at [591, 728] on div "No library" at bounding box center [765, 727] width 495 height 12
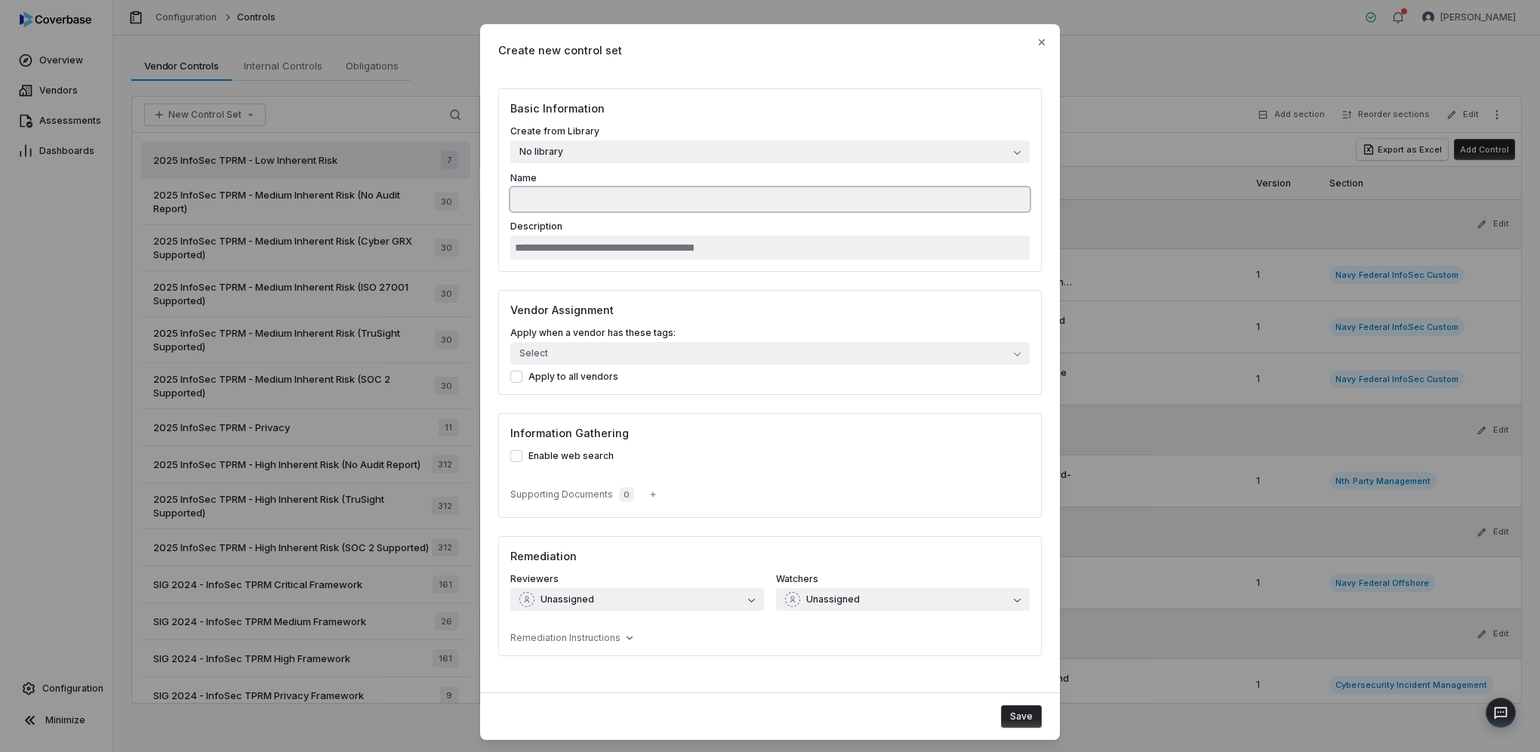
click at [561, 205] on input "Name" at bounding box center [769, 199] width 519 height 24
click at [585, 240] on input "Description" at bounding box center [769, 247] width 519 height 24
click at [561, 352] on button "Select" at bounding box center [769, 353] width 519 height 23
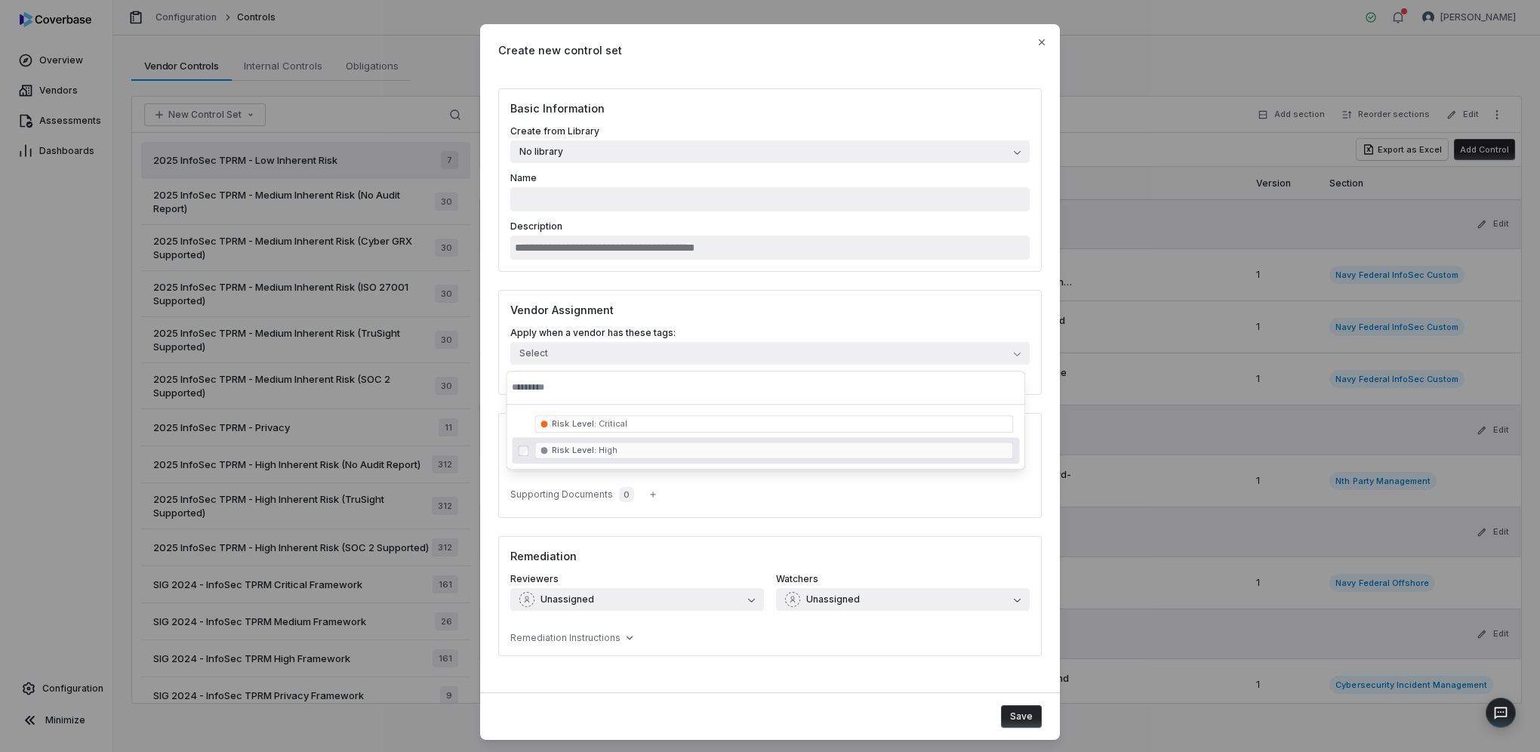
click at [537, 528] on div "Basic Information Create from Library No library Name Description Vendor Assign…" at bounding box center [770, 381] width 580 height 586
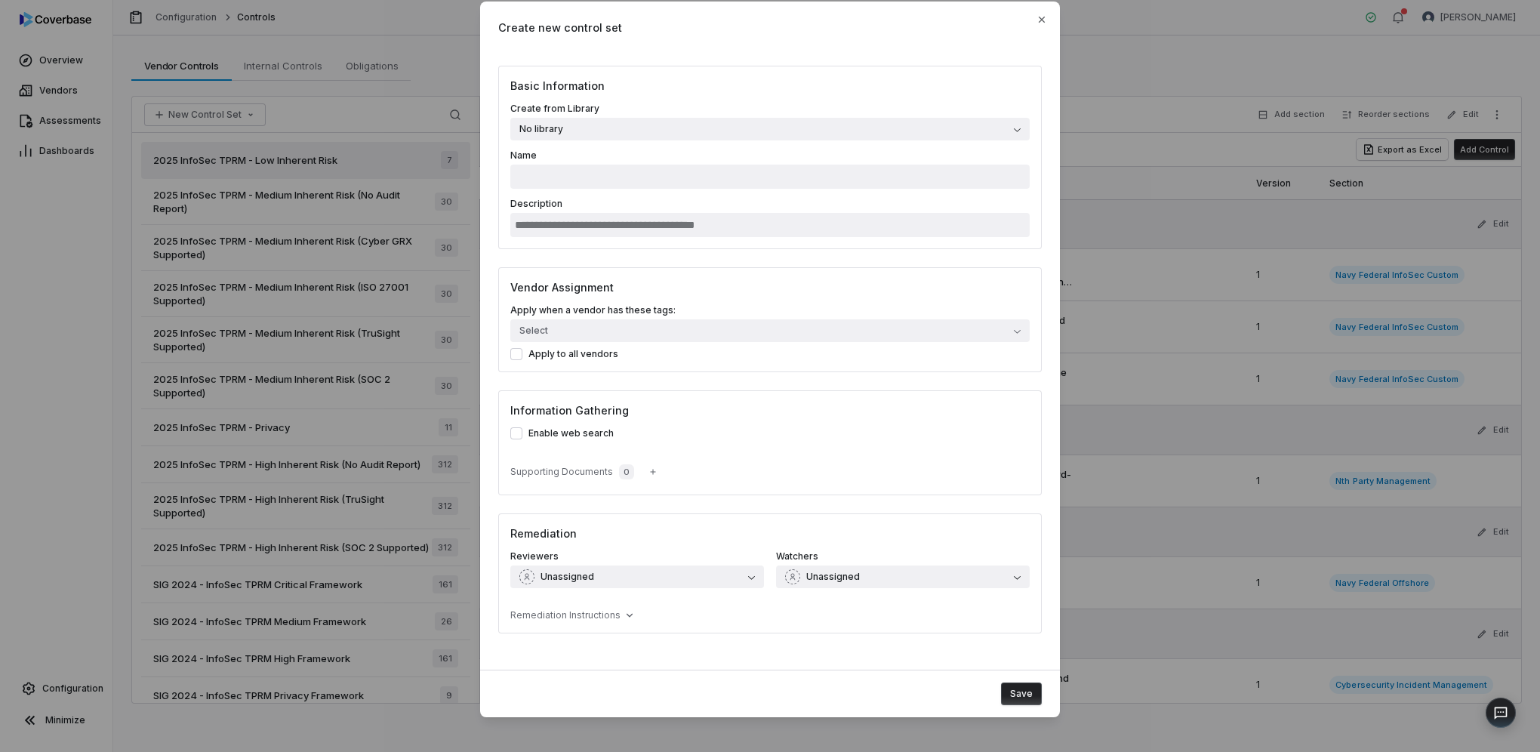
scroll to position [32, 0]
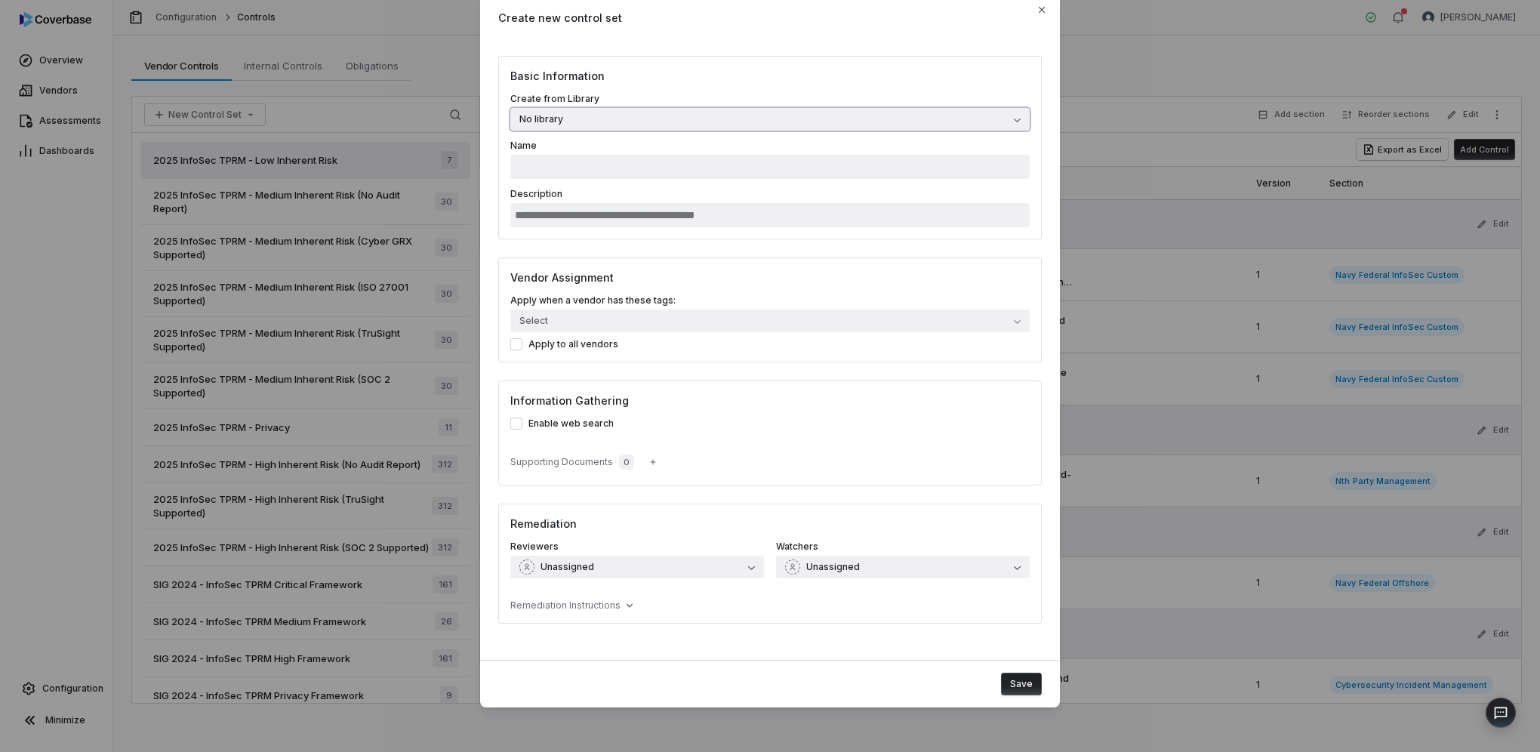
click at [636, 124] on button "No library" at bounding box center [769, 119] width 519 height 23
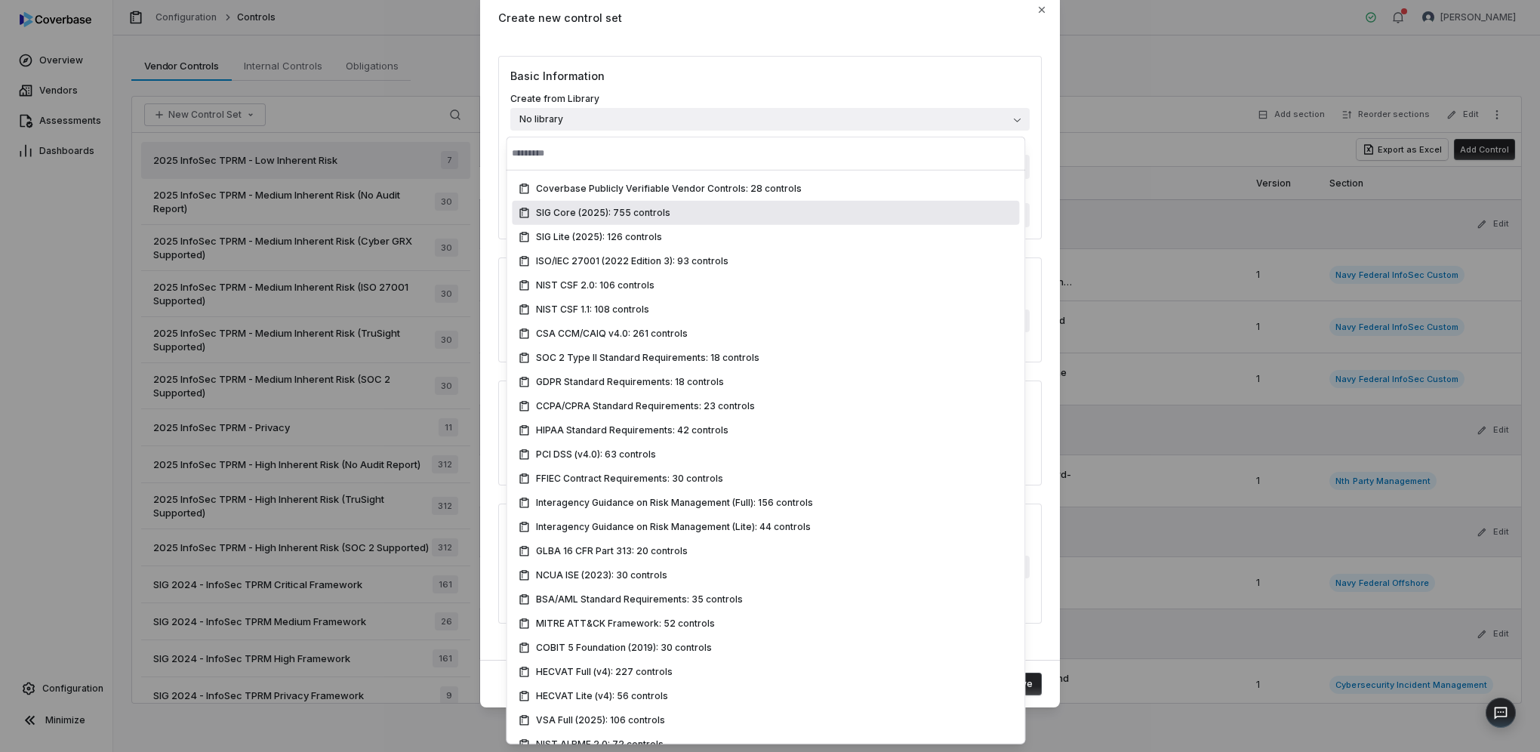
click at [605, 221] on div "SIG Core (2025): 755 controls" at bounding box center [765, 213] width 507 height 24
type input "**********"
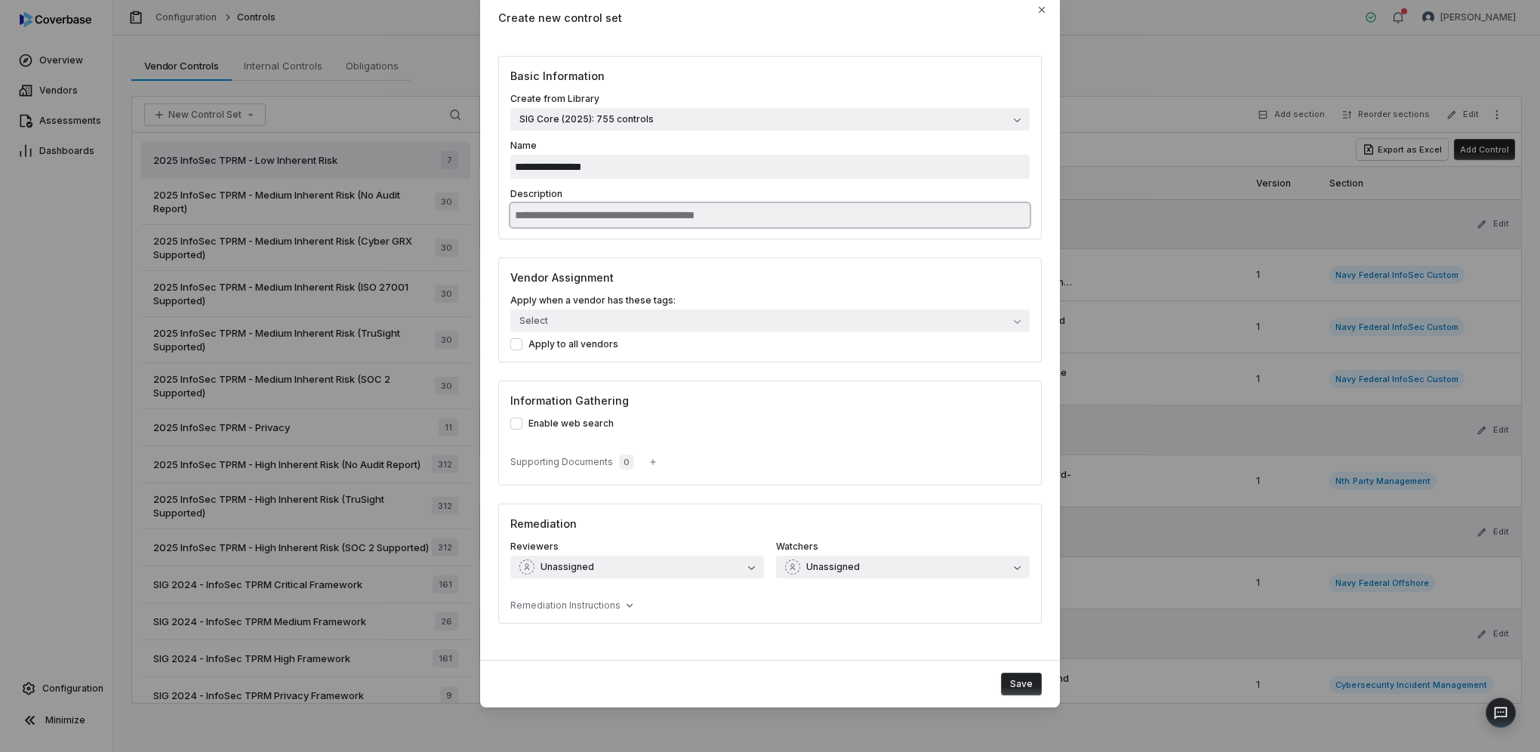
click at [605, 217] on input "Description" at bounding box center [769, 215] width 519 height 24
click at [598, 317] on button "Select" at bounding box center [769, 320] width 519 height 23
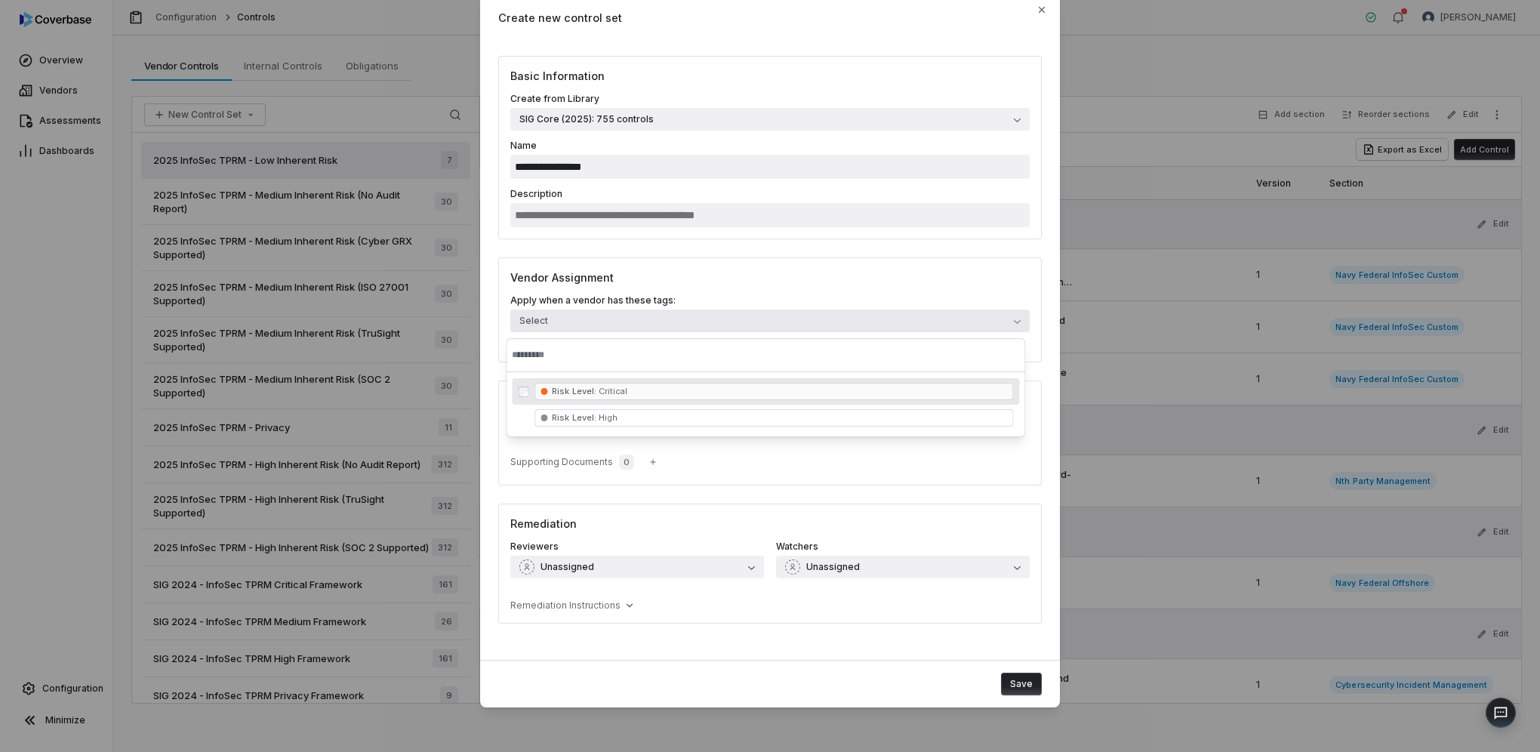
click at [628, 232] on div "**********" at bounding box center [769, 147] width 543 height 183
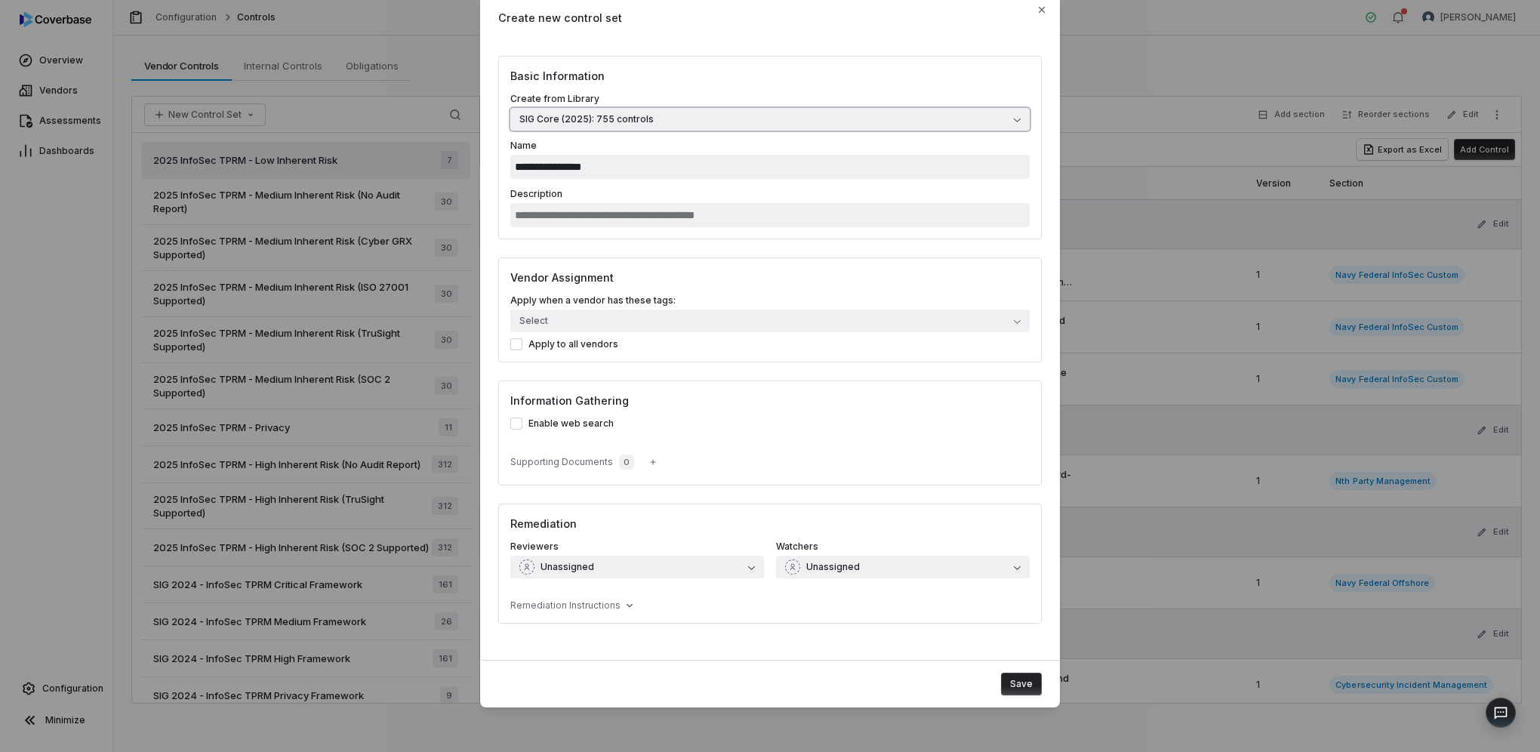
click at [626, 112] on button "SIG Core (2025): 755 controls" at bounding box center [769, 119] width 519 height 23
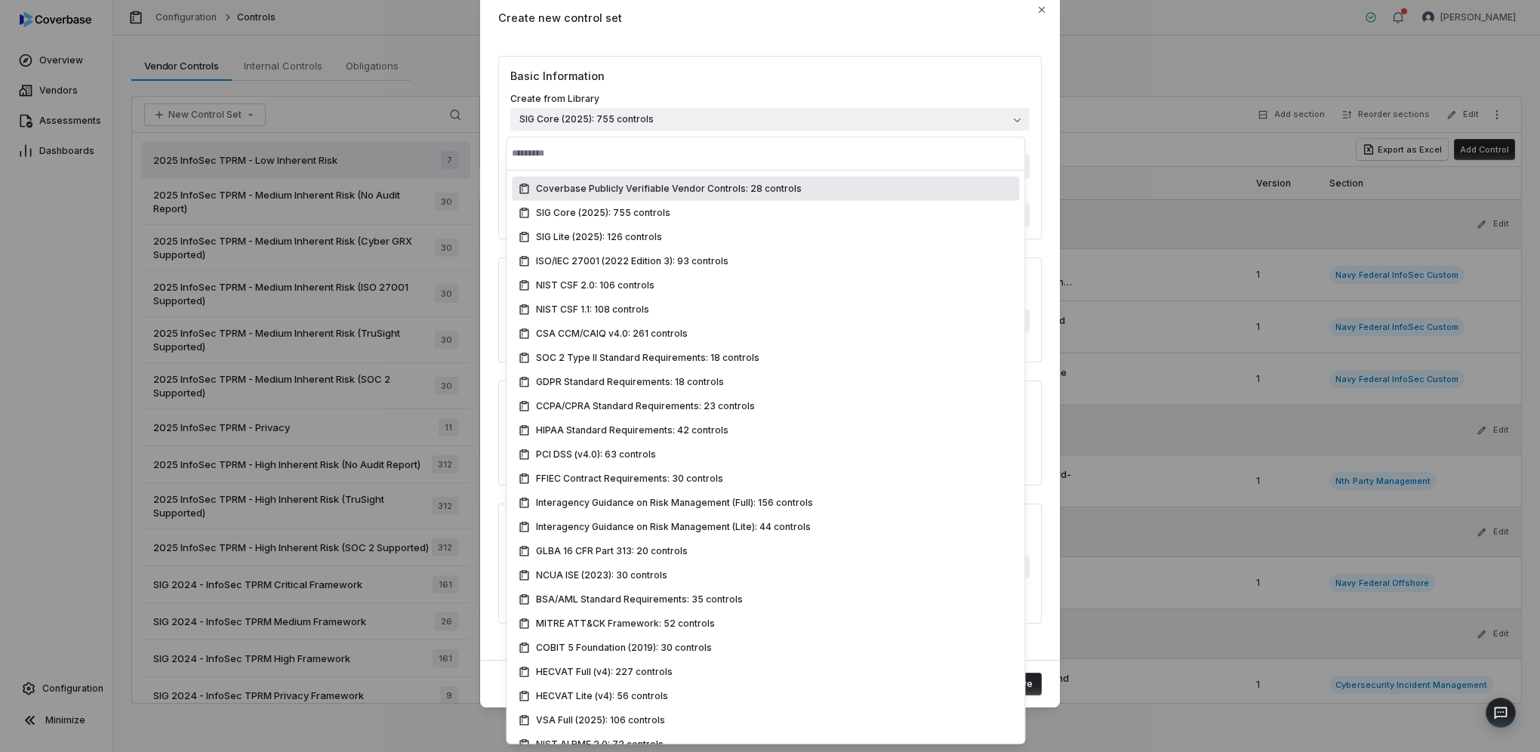
click at [706, 45] on div "**********" at bounding box center [770, 349] width 580 height 715
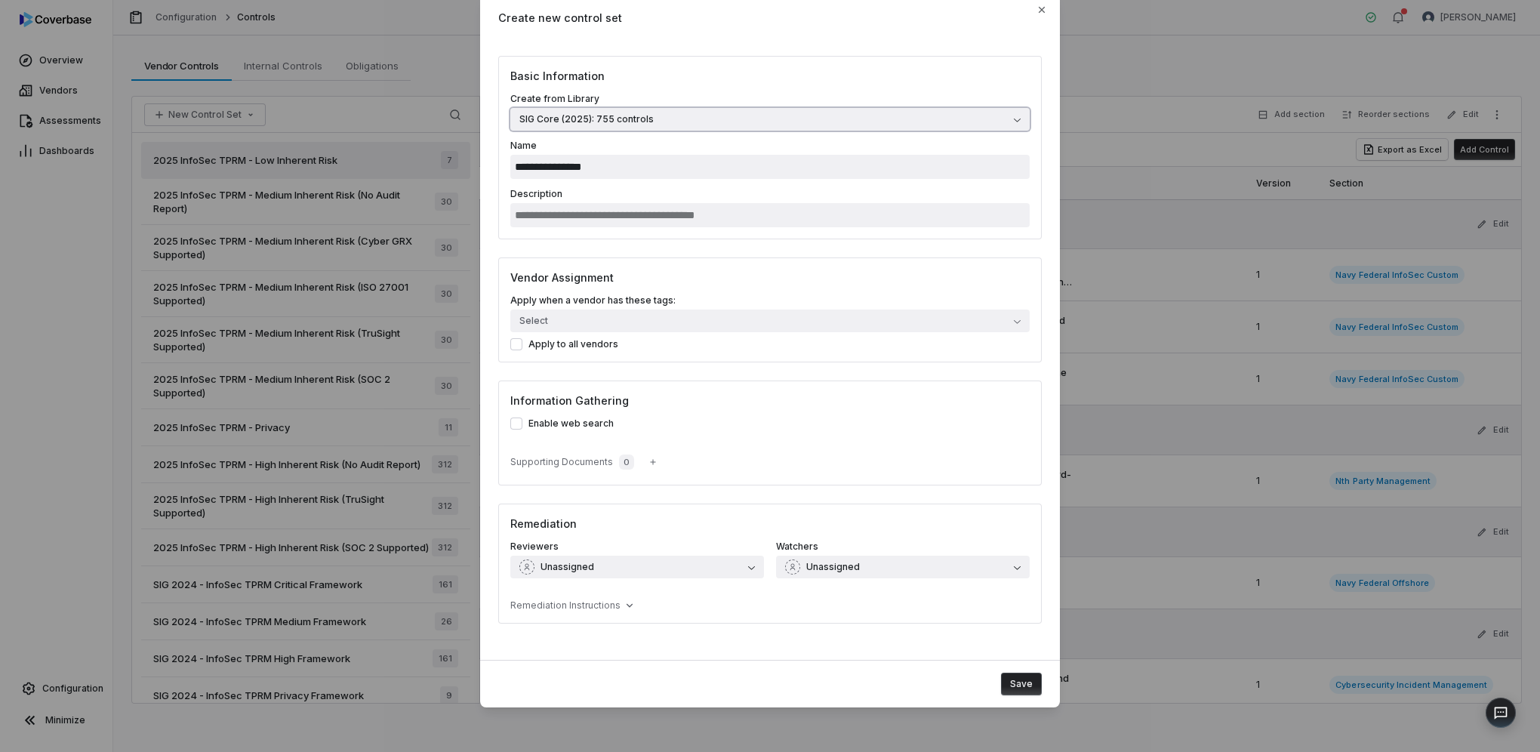
click at [583, 123] on span "SIG Core (2025): 755 controls" at bounding box center [586, 119] width 134 height 12
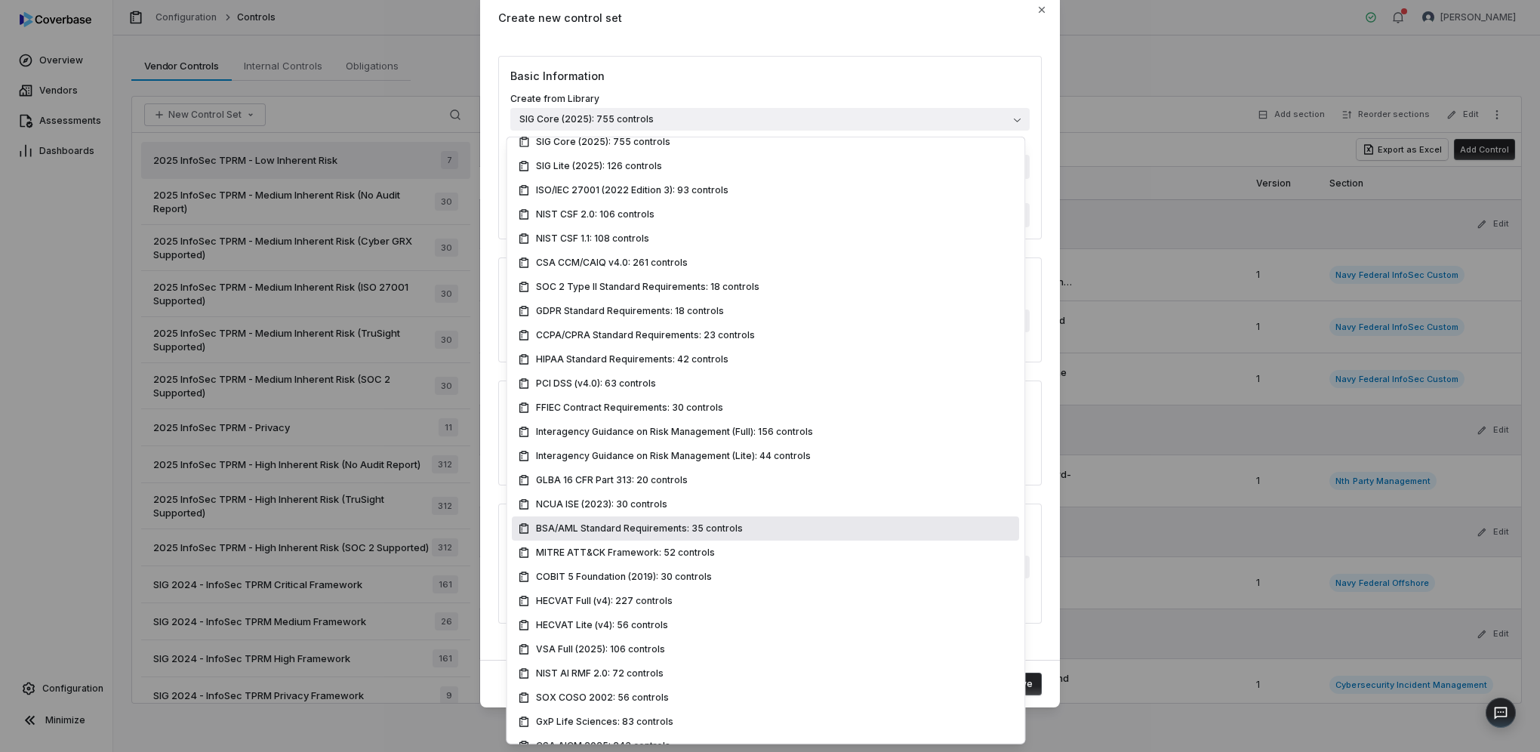
scroll to position [114, 0]
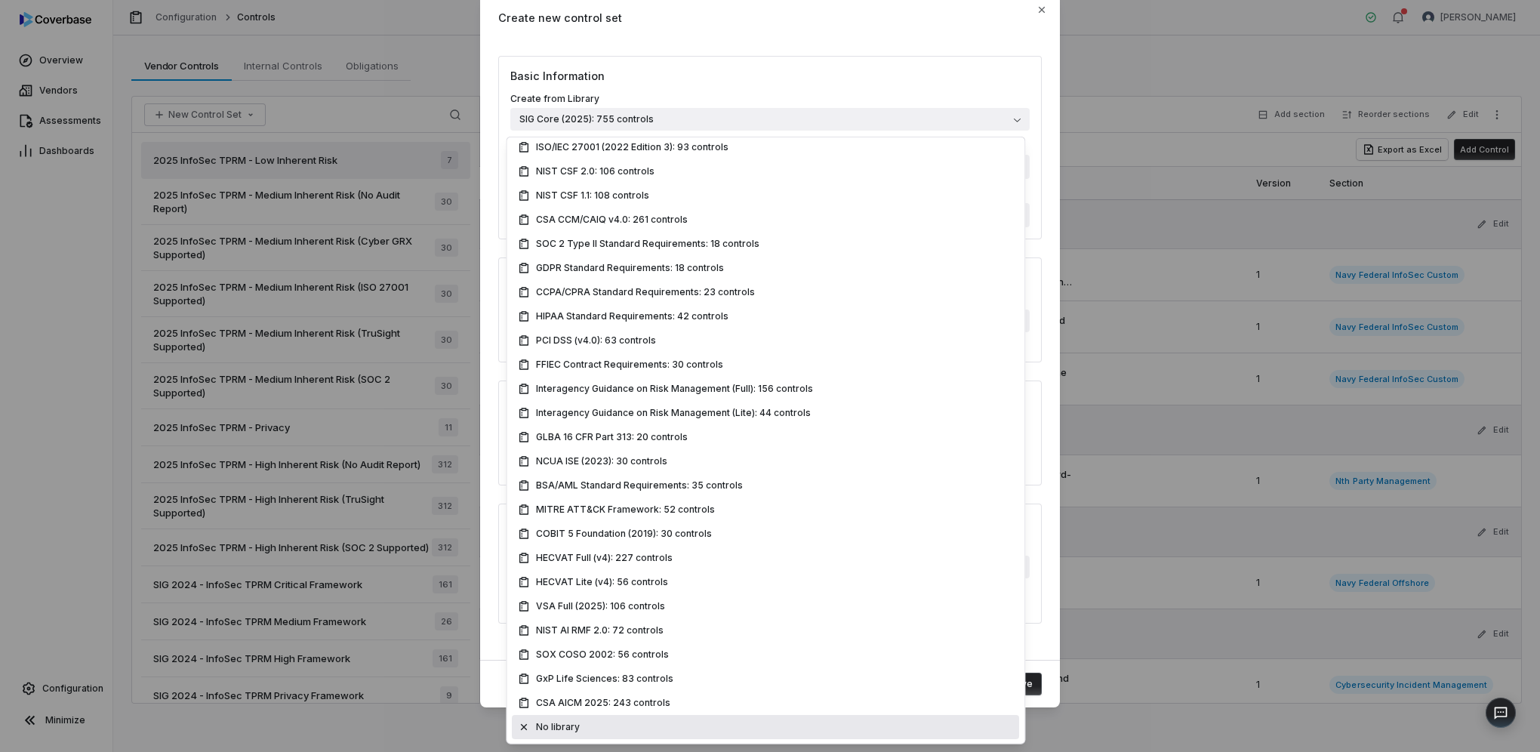
click at [589, 731] on div "No library" at bounding box center [765, 727] width 495 height 12
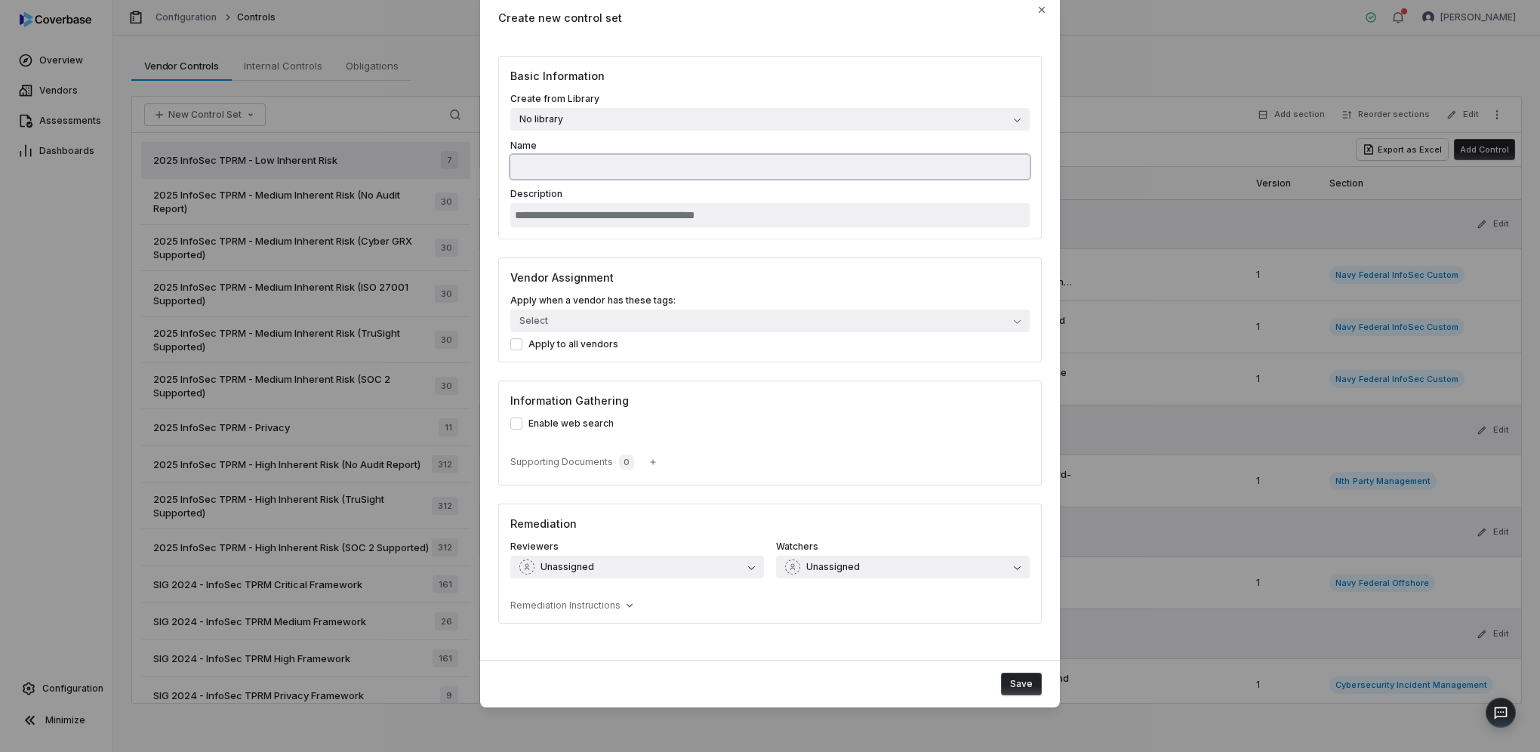
click at [546, 158] on input "Name" at bounding box center [769, 167] width 519 height 24
click at [589, 217] on input "Description" at bounding box center [769, 215] width 519 height 24
click at [557, 166] on input "Name" at bounding box center [769, 167] width 519 height 24
click at [1038, 11] on icon "button" at bounding box center [1041, 10] width 6 height 6
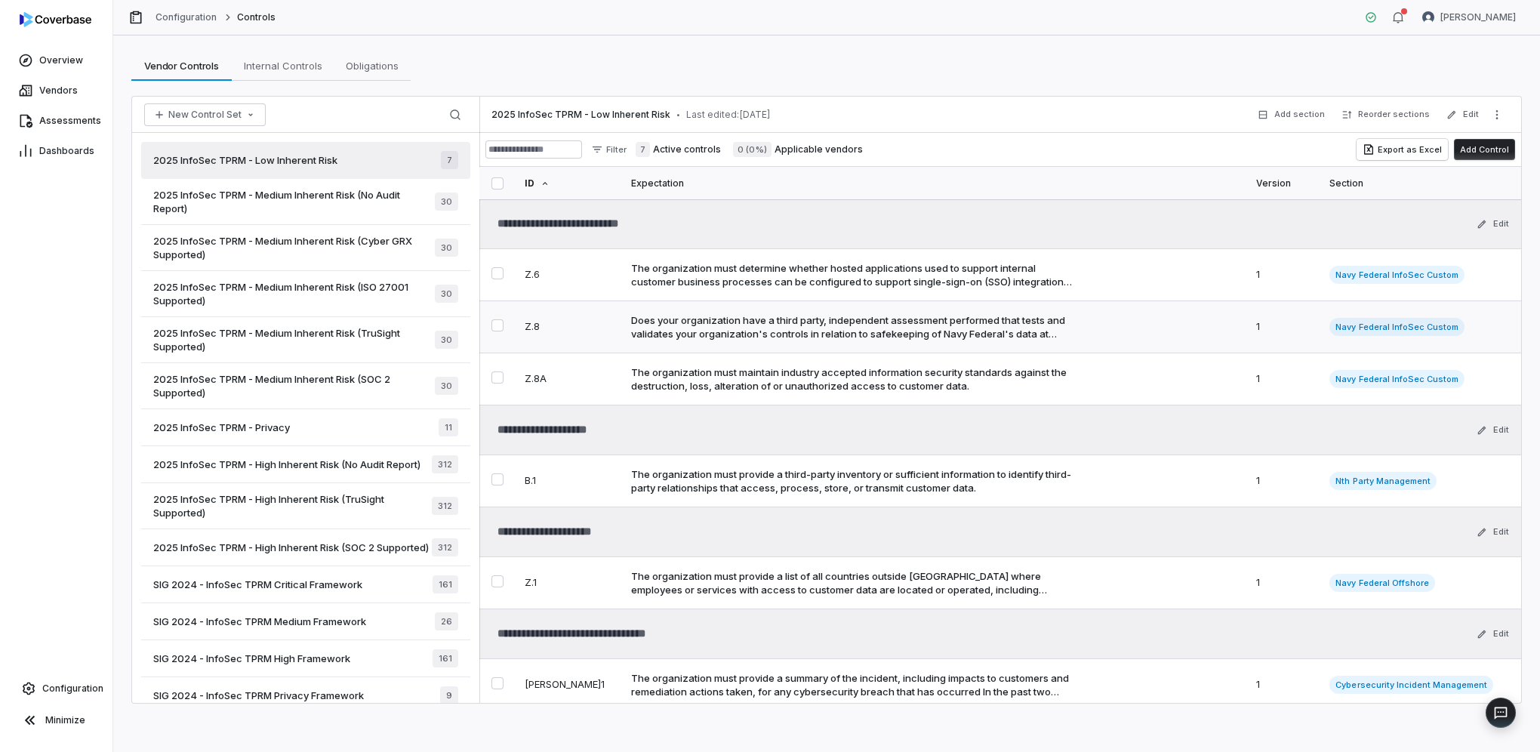
drag, startPoint x: 497, startPoint y: 275, endPoint x: 502, endPoint y: 318, distance: 44.0
click at [498, 275] on button "Select Z.6 control" at bounding box center [497, 273] width 12 height 12
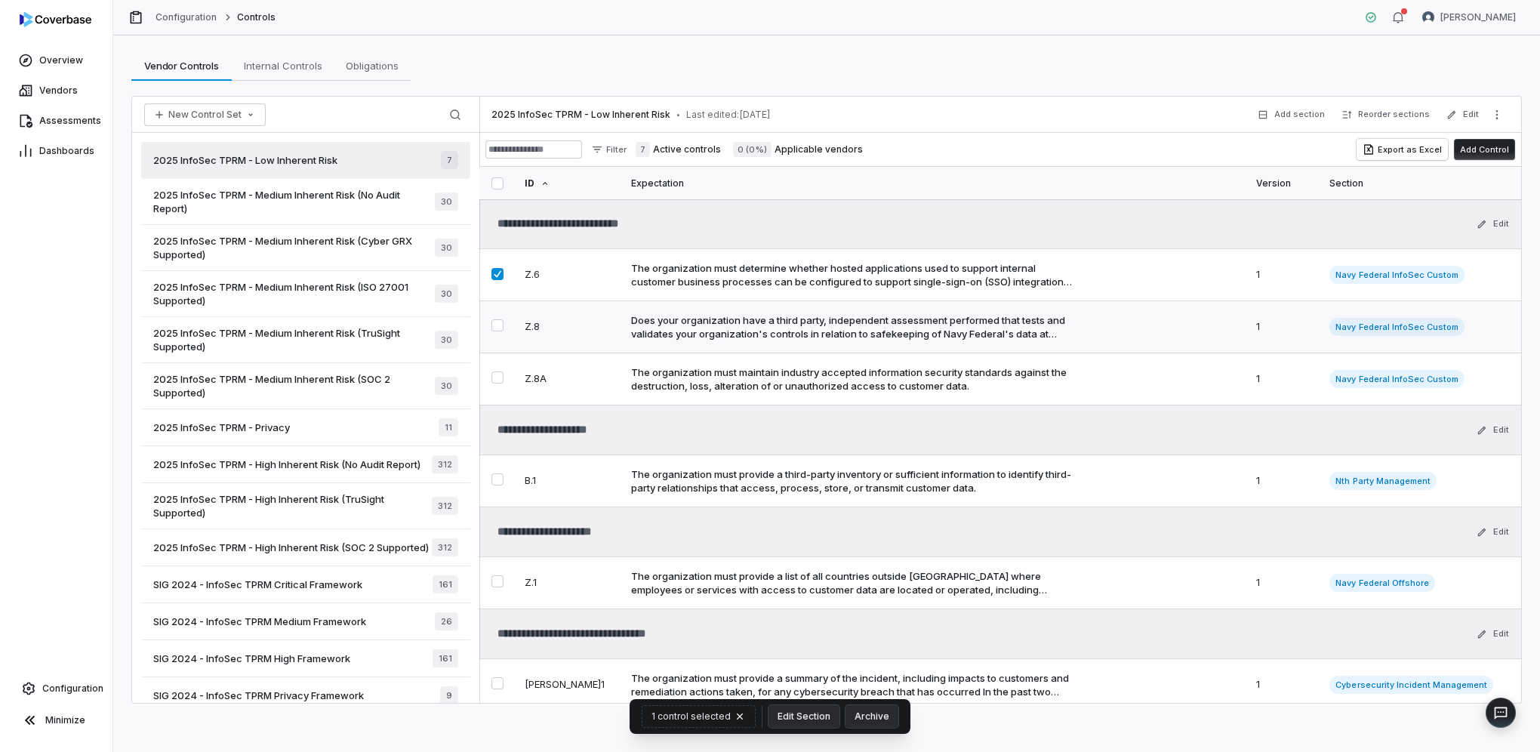
click at [497, 329] on button "Select Z.8 control" at bounding box center [497, 325] width 12 height 12
click at [1499, 122] on button "More actions" at bounding box center [1496, 114] width 24 height 23
click at [1472, 116] on button "Edit" at bounding box center [1462, 114] width 42 height 27
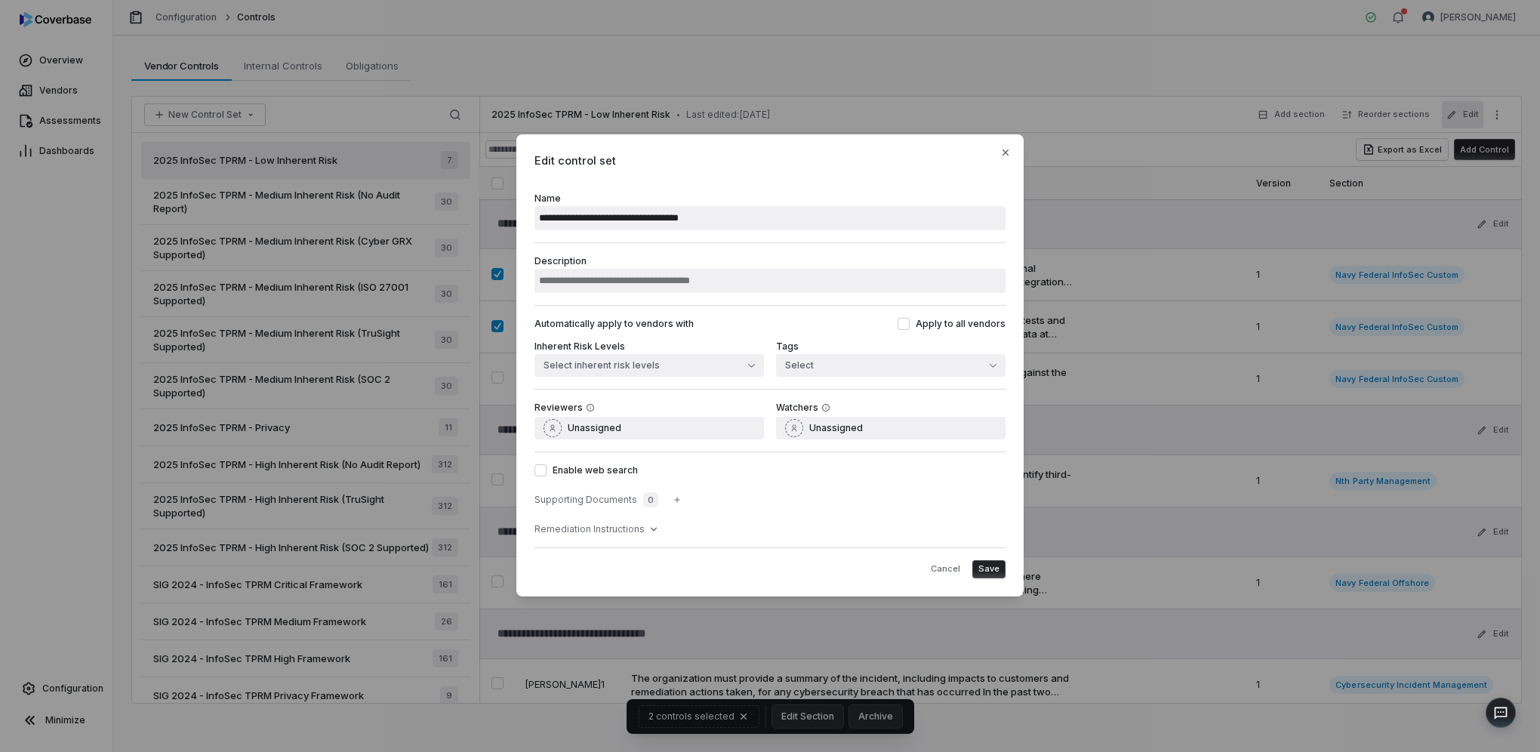
drag, startPoint x: 1045, startPoint y: 18, endPoint x: 1023, endPoint y: 86, distance: 71.1
click at [1045, 18] on div "**********" at bounding box center [770, 376] width 1540 height 752
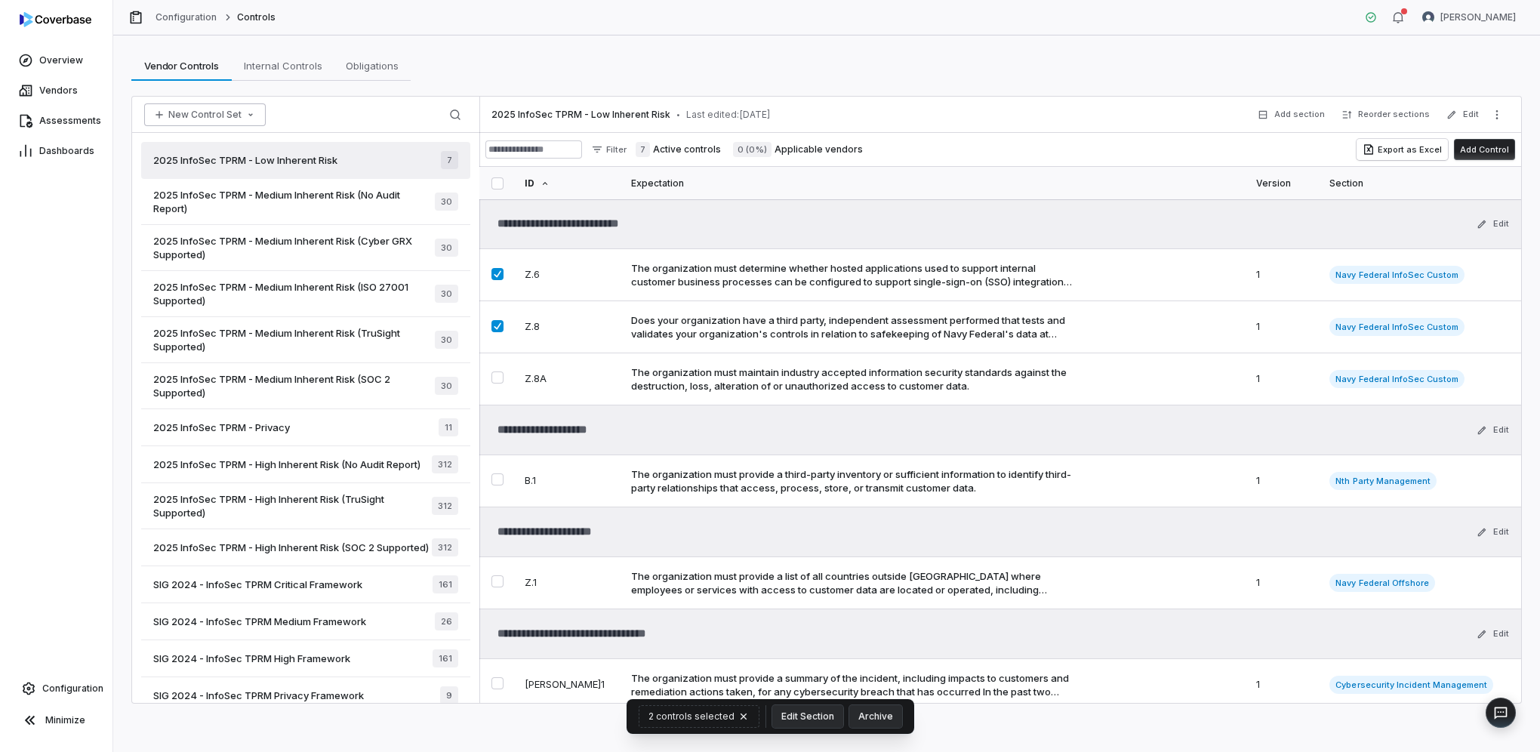
click at [205, 111] on button "New Control Set" at bounding box center [205, 114] width 122 height 23
click at [319, 106] on div "New Control Set Search" at bounding box center [305, 115] width 347 height 36
drag, startPoint x: 383, startPoint y: 161, endPoint x: 300, endPoint y: 174, distance: 84.0
click at [303, 174] on div "2025 InfoSec TPRM - Low Inherent Risk 7" at bounding box center [305, 160] width 329 height 37
click at [81, 109] on link "Assessments" at bounding box center [56, 120] width 106 height 27
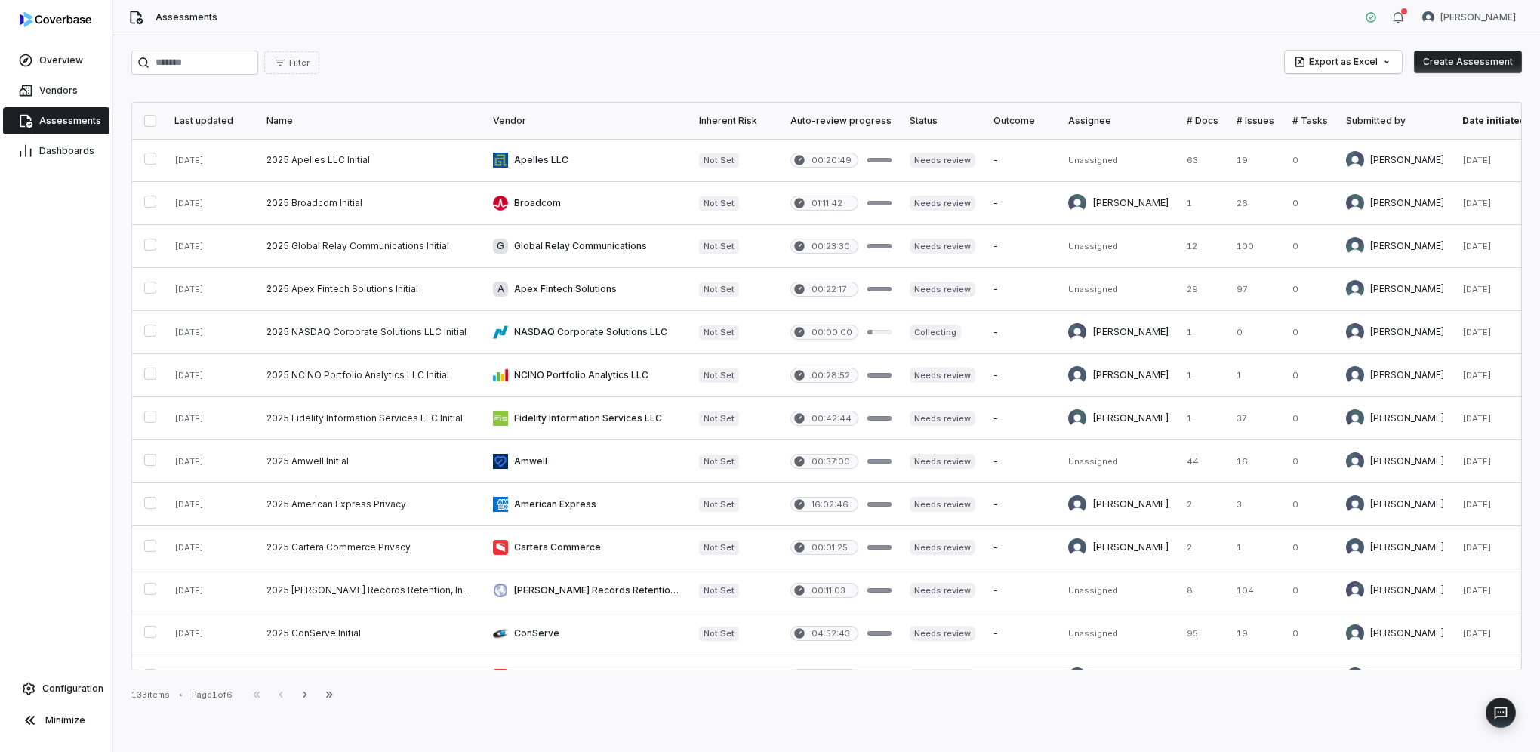
click at [1478, 61] on button "Create Assessment" at bounding box center [1468, 62] width 108 height 23
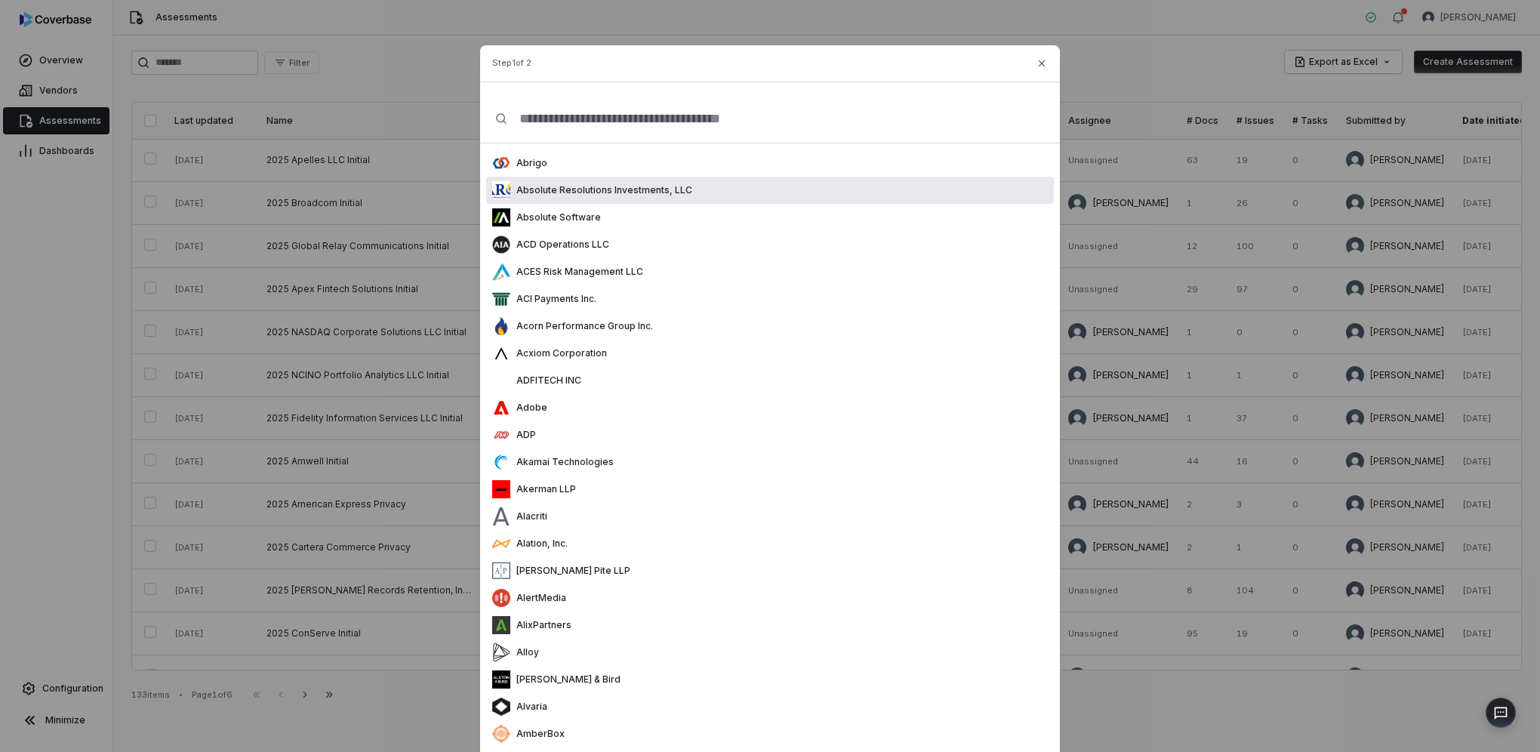
click at [608, 185] on p "Absolute Resolutions Investments, LLC" at bounding box center [601, 190] width 182 height 12
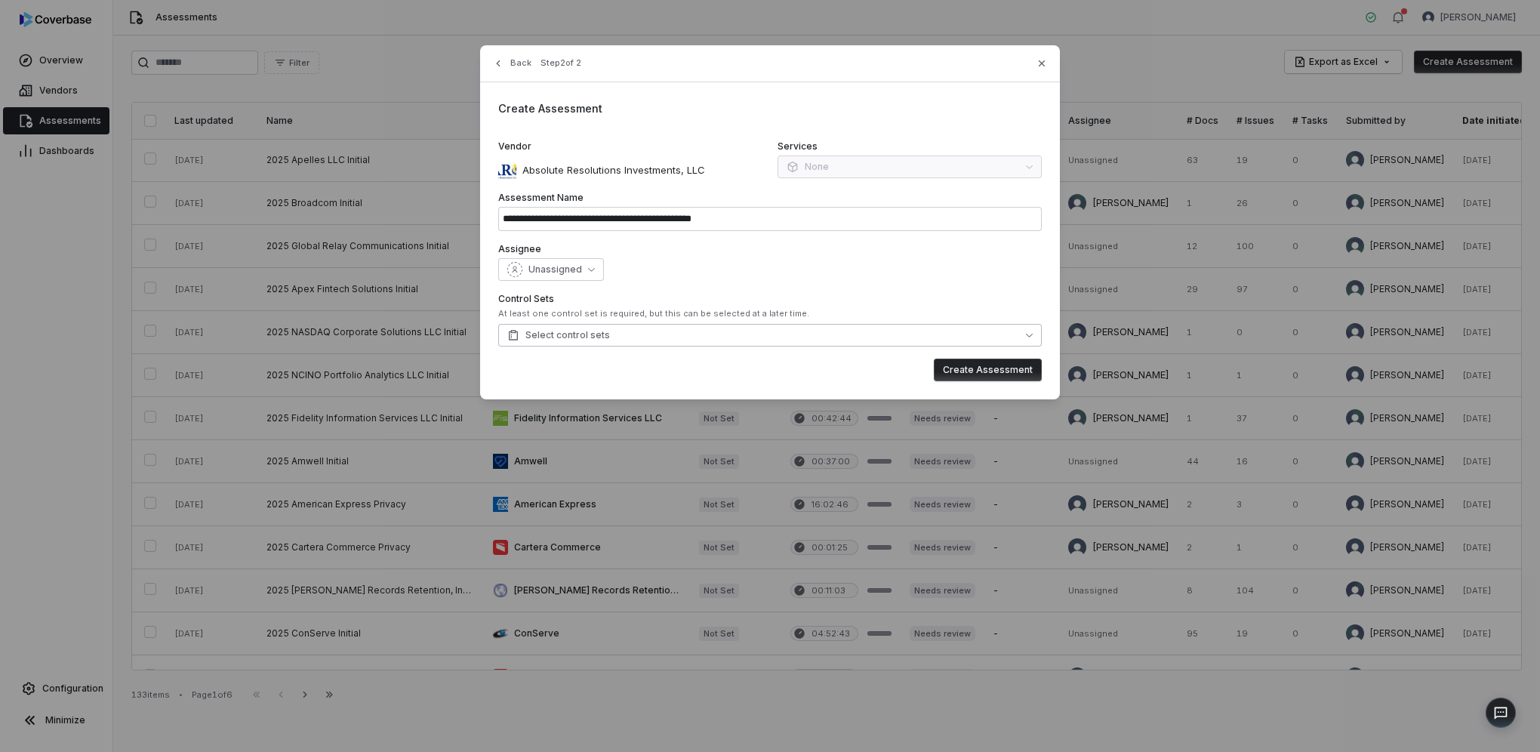
click at [566, 337] on span "Select control sets" at bounding box center [558, 335] width 103 height 12
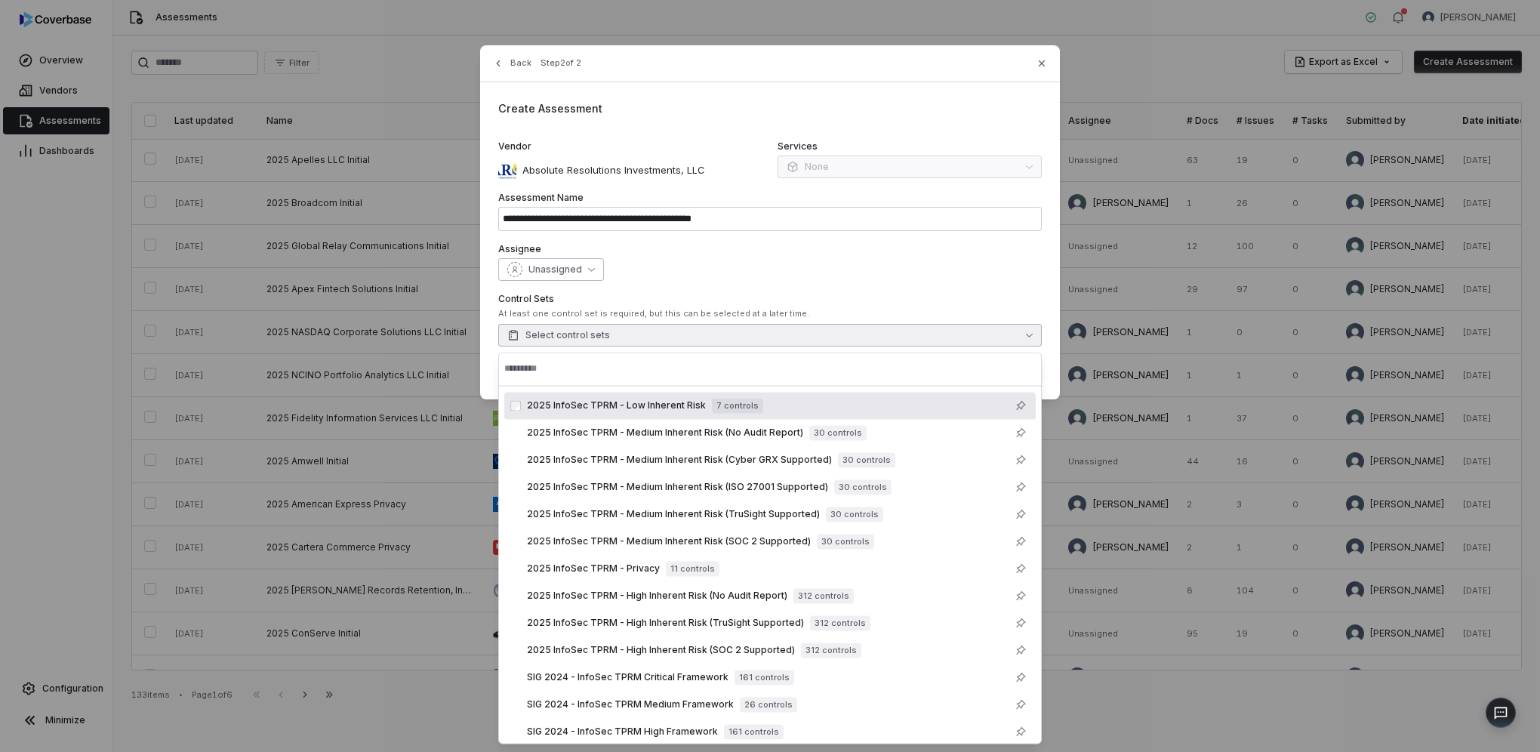
click at [545, 272] on span "Unassigned" at bounding box center [555, 269] width 54 height 12
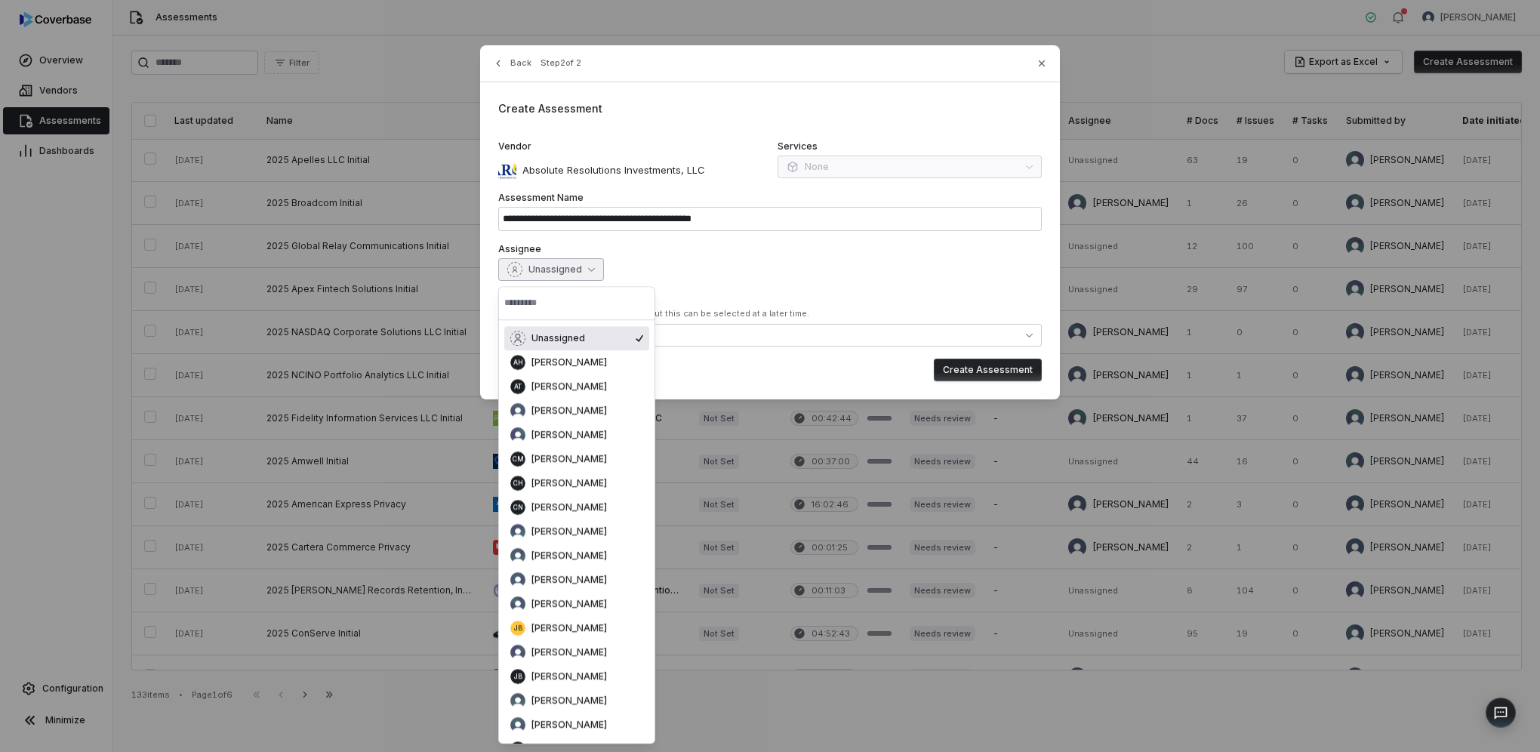
click at [824, 261] on div "Unassigned" at bounding box center [769, 269] width 543 height 23
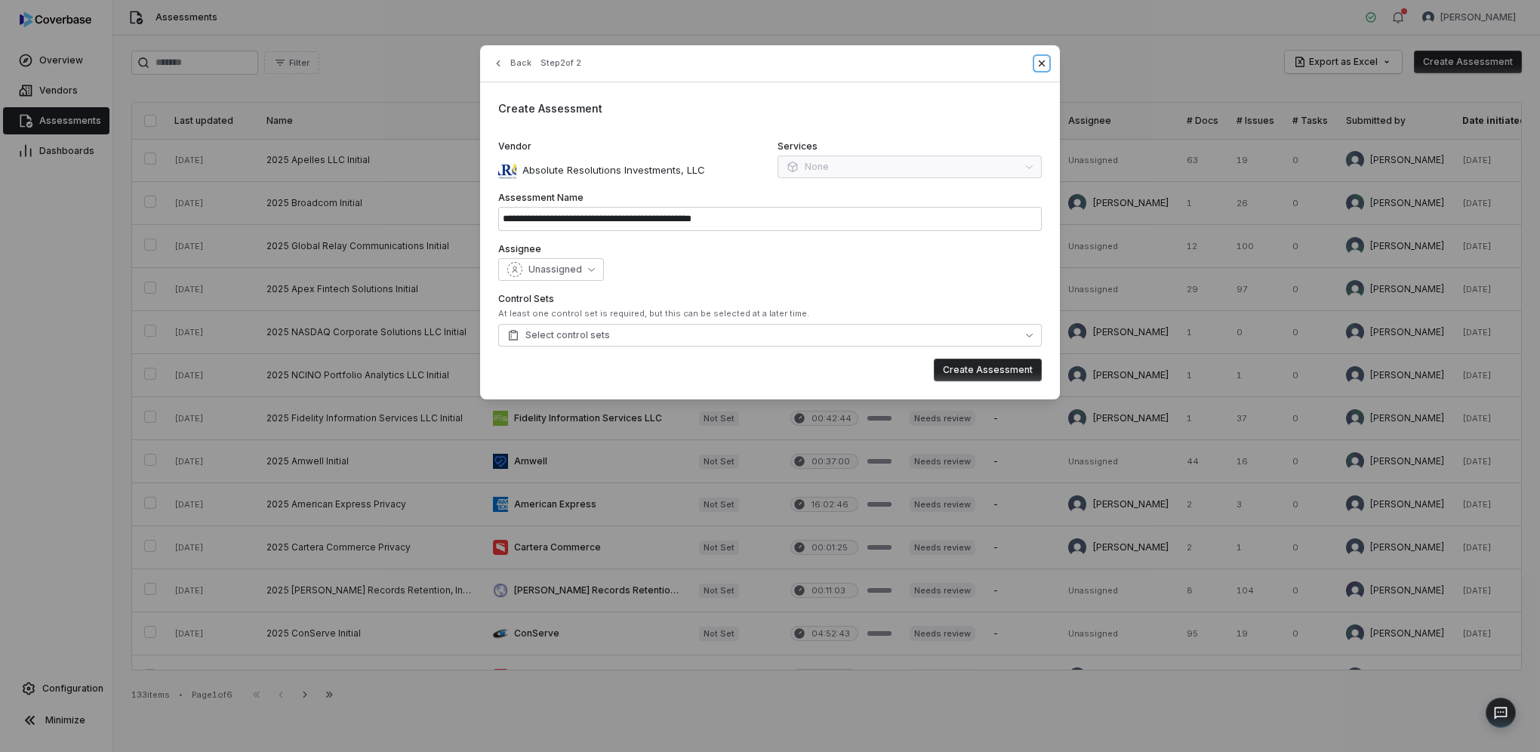
click at [1045, 62] on icon "button" at bounding box center [1041, 63] width 12 height 12
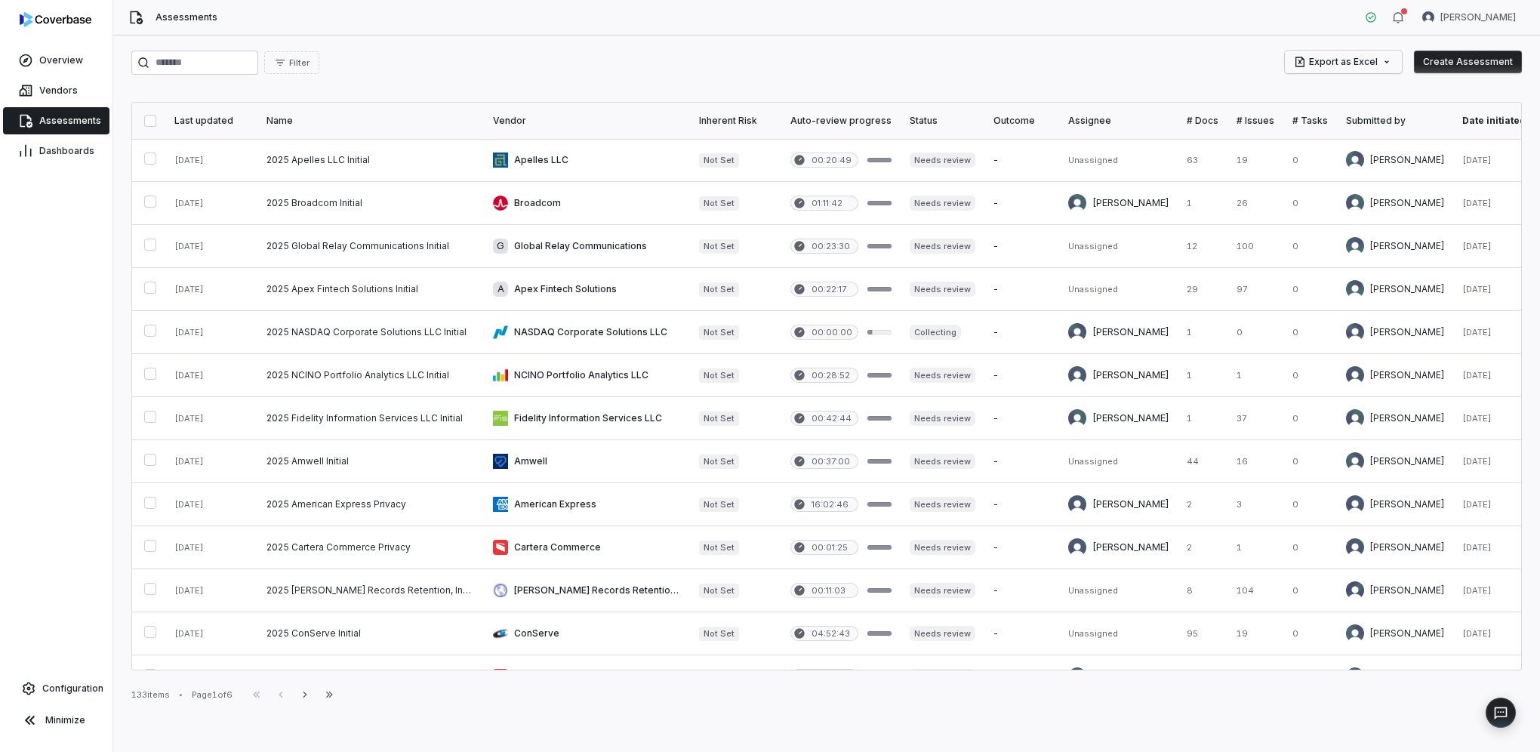
click at [1374, 66] on html "Overview Vendors Assessments Dashboards Configuration Minimize Assessments [PER…" at bounding box center [770, 376] width 1540 height 752
click at [1078, 74] on html "Overview Vendors Assessments Dashboards Configuration Minimize Assessments [PER…" at bounding box center [770, 376] width 1540 height 752
click at [349, 158] on link at bounding box center [370, 160] width 226 height 42
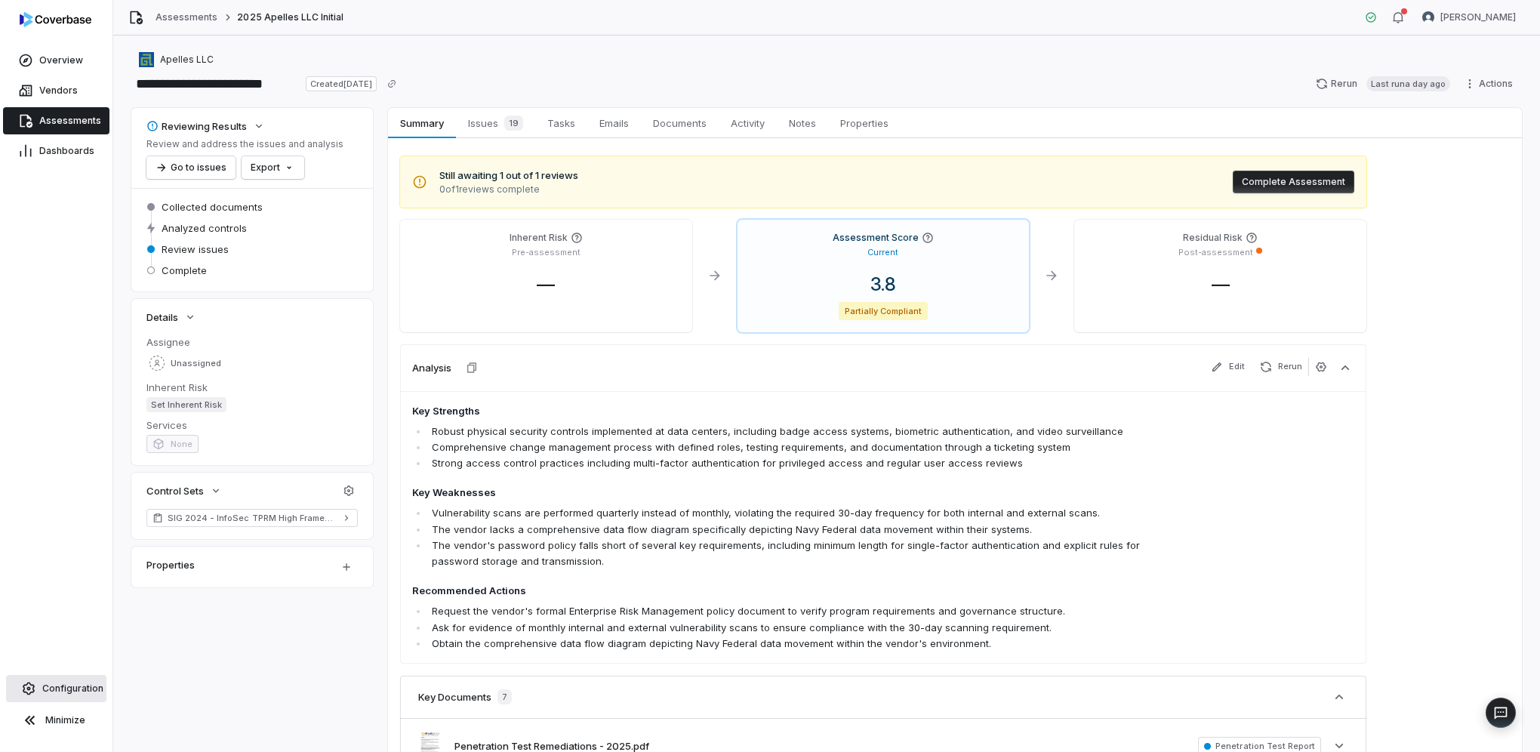
click at [68, 697] on link "Configuration" at bounding box center [56, 688] width 100 height 27
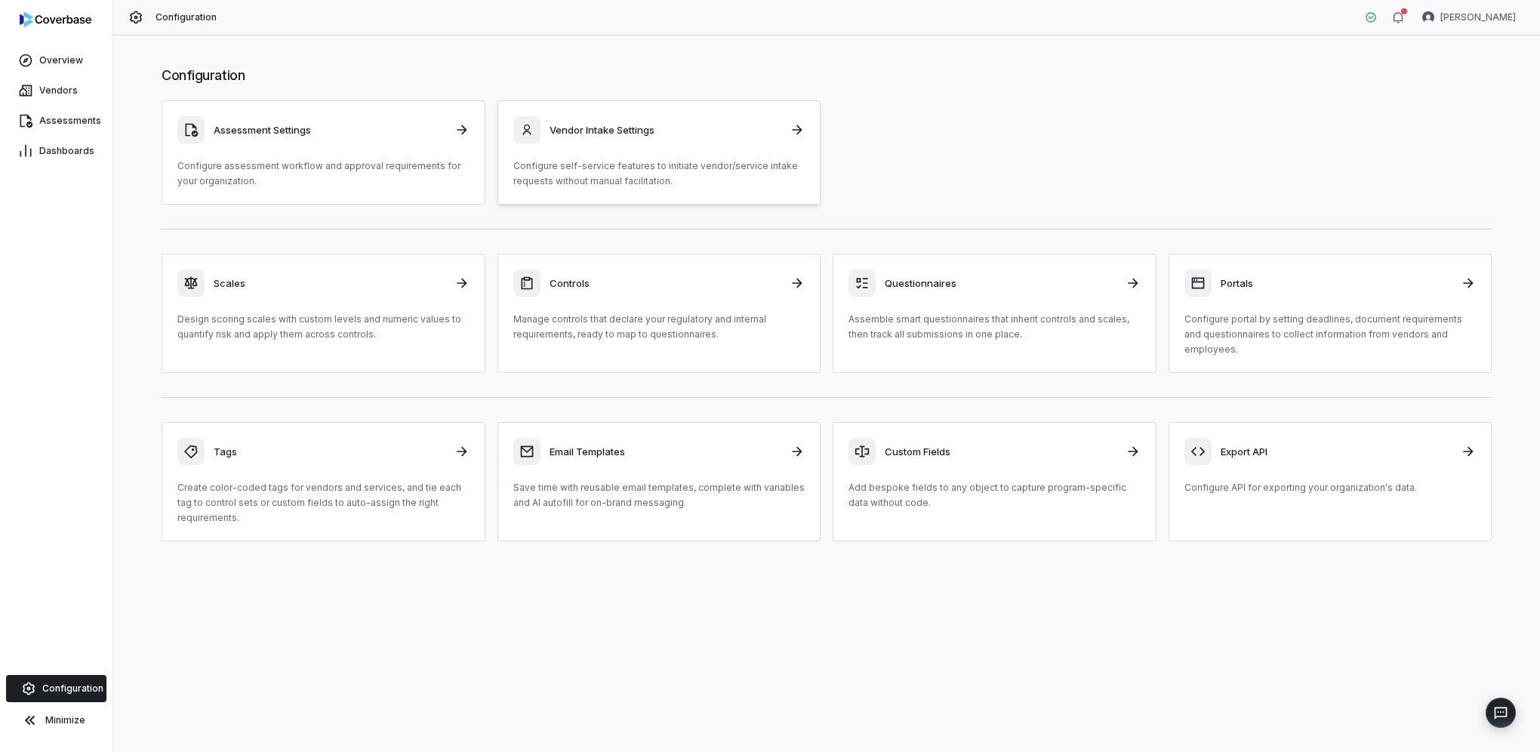
click at [652, 146] on div "Vendor Intake Settings Configure self-service features to initiate vendor/servi…" at bounding box center [659, 152] width 292 height 72
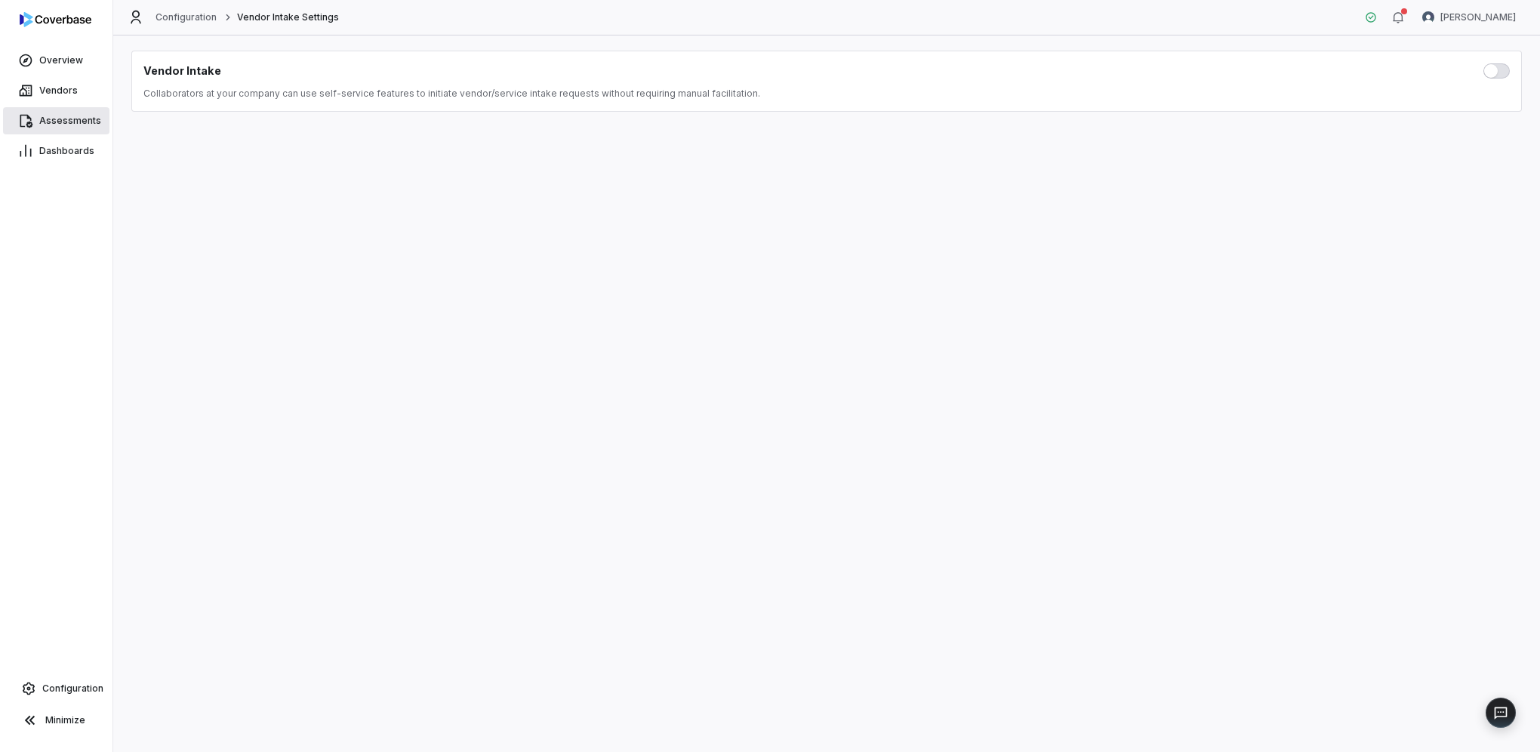
click at [67, 118] on span "Assessments" at bounding box center [70, 121] width 62 height 12
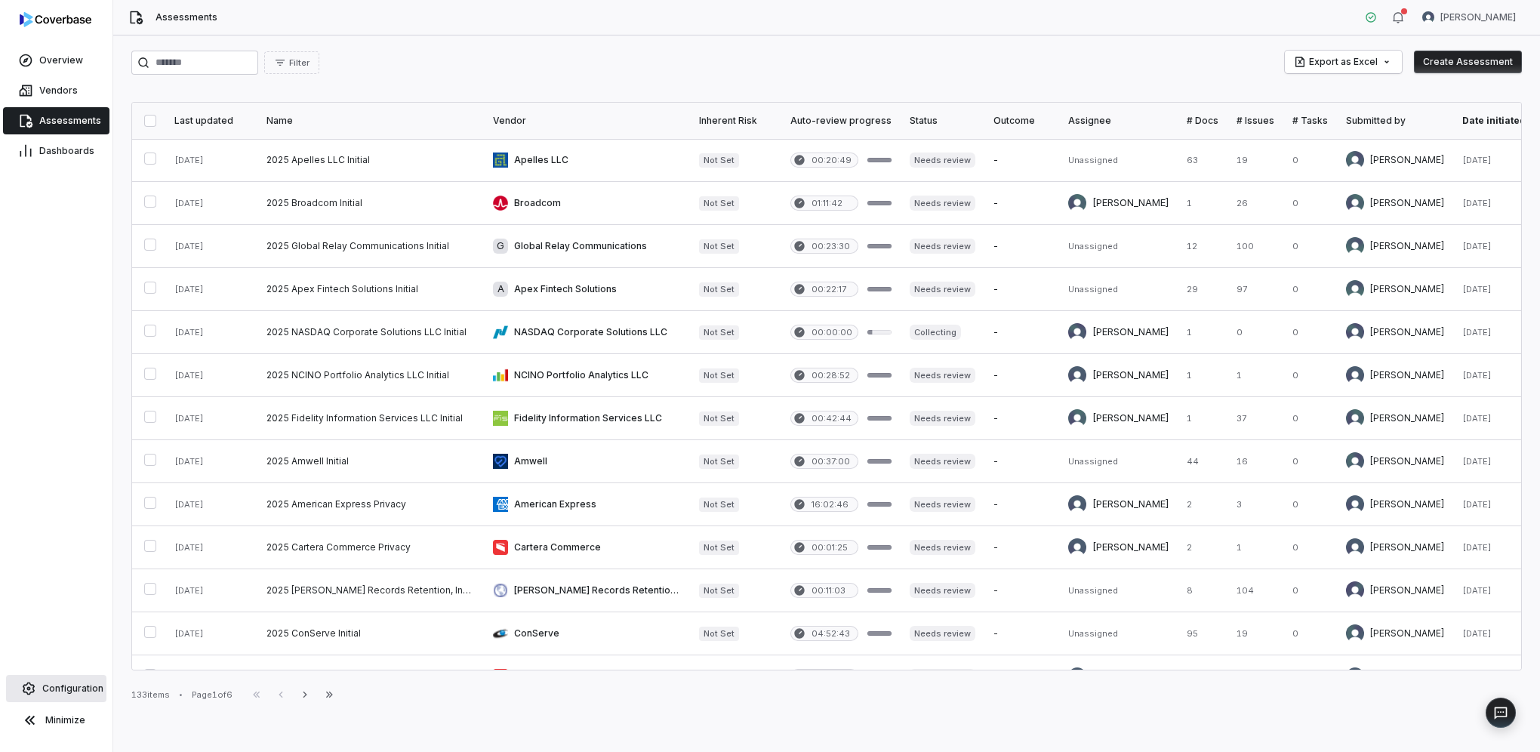
click at [88, 698] on link "Configuration" at bounding box center [56, 688] width 100 height 27
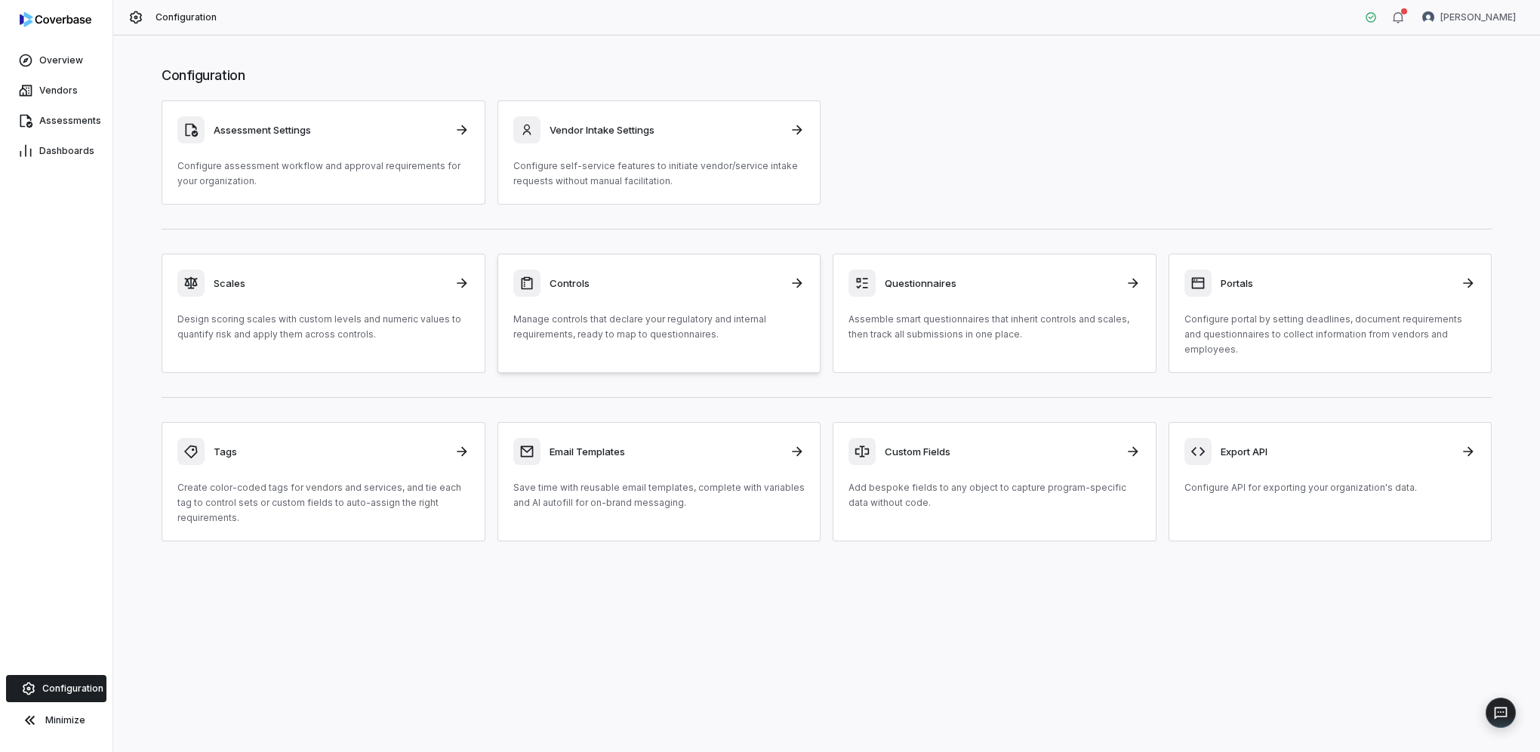
click at [657, 303] on div "Controls Manage controls that declare your regulatory and internal requirements…" at bounding box center [659, 305] width 292 height 72
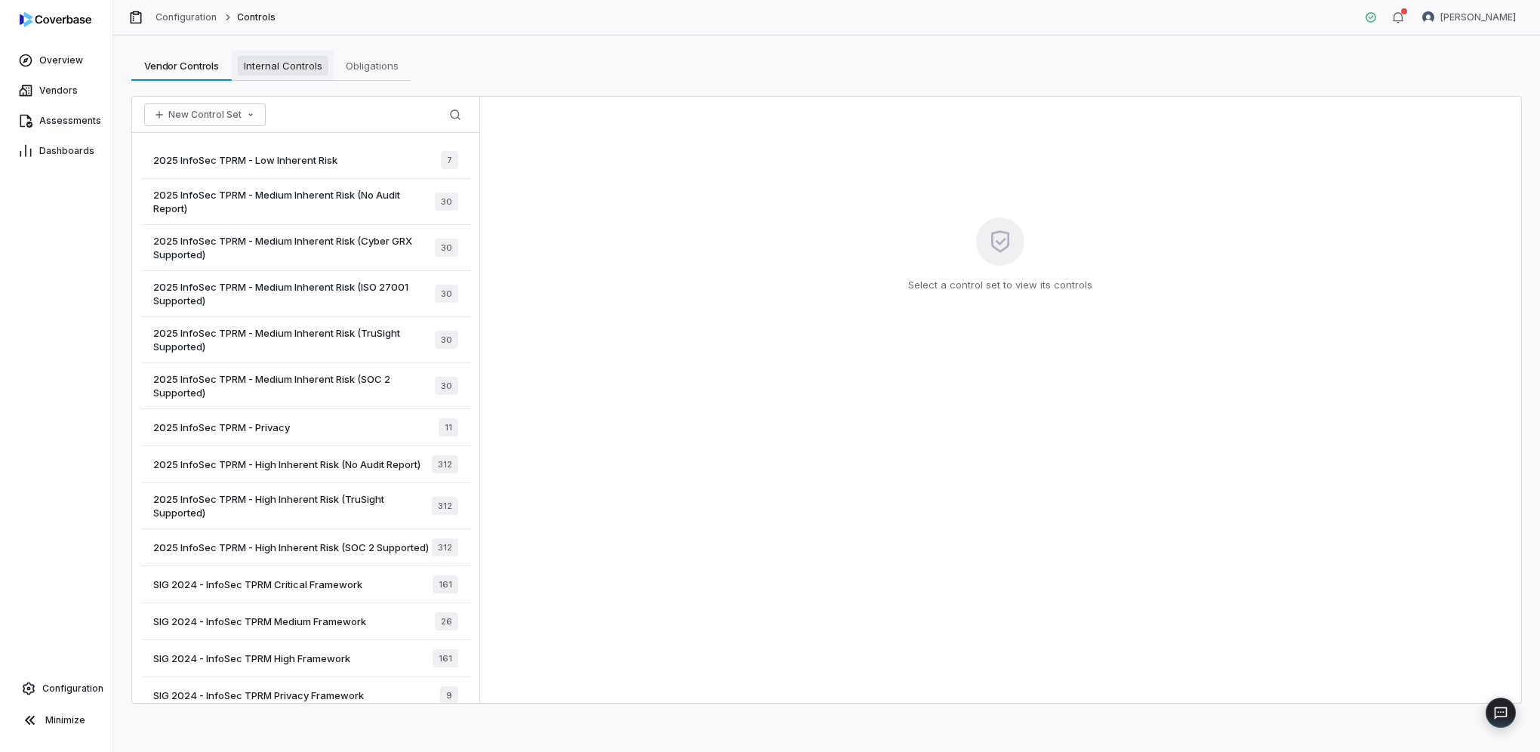
click at [274, 52] on link "Internal Controls Internal Controls" at bounding box center [283, 66] width 102 height 30
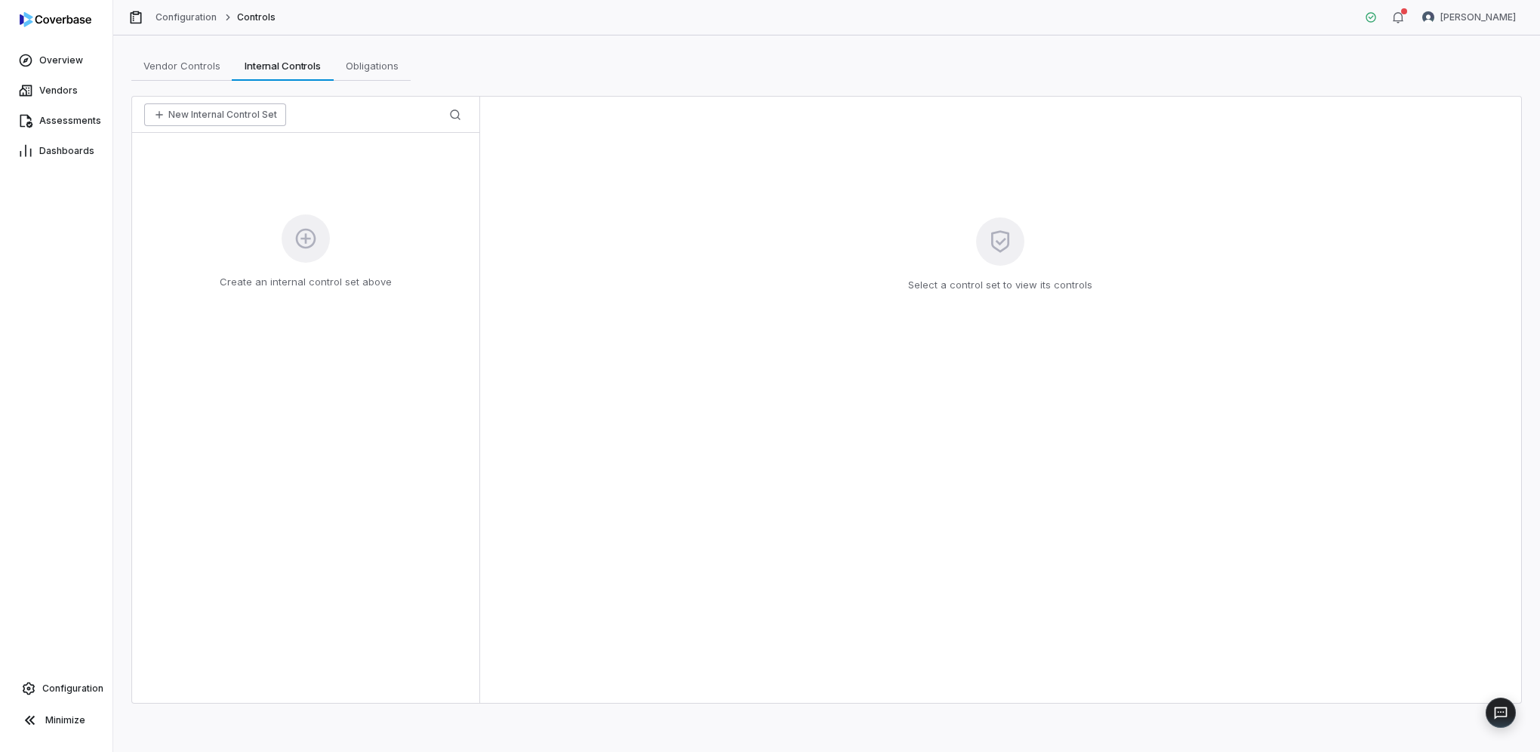
click at [222, 111] on button "New Internal Control Set" at bounding box center [215, 114] width 142 height 23
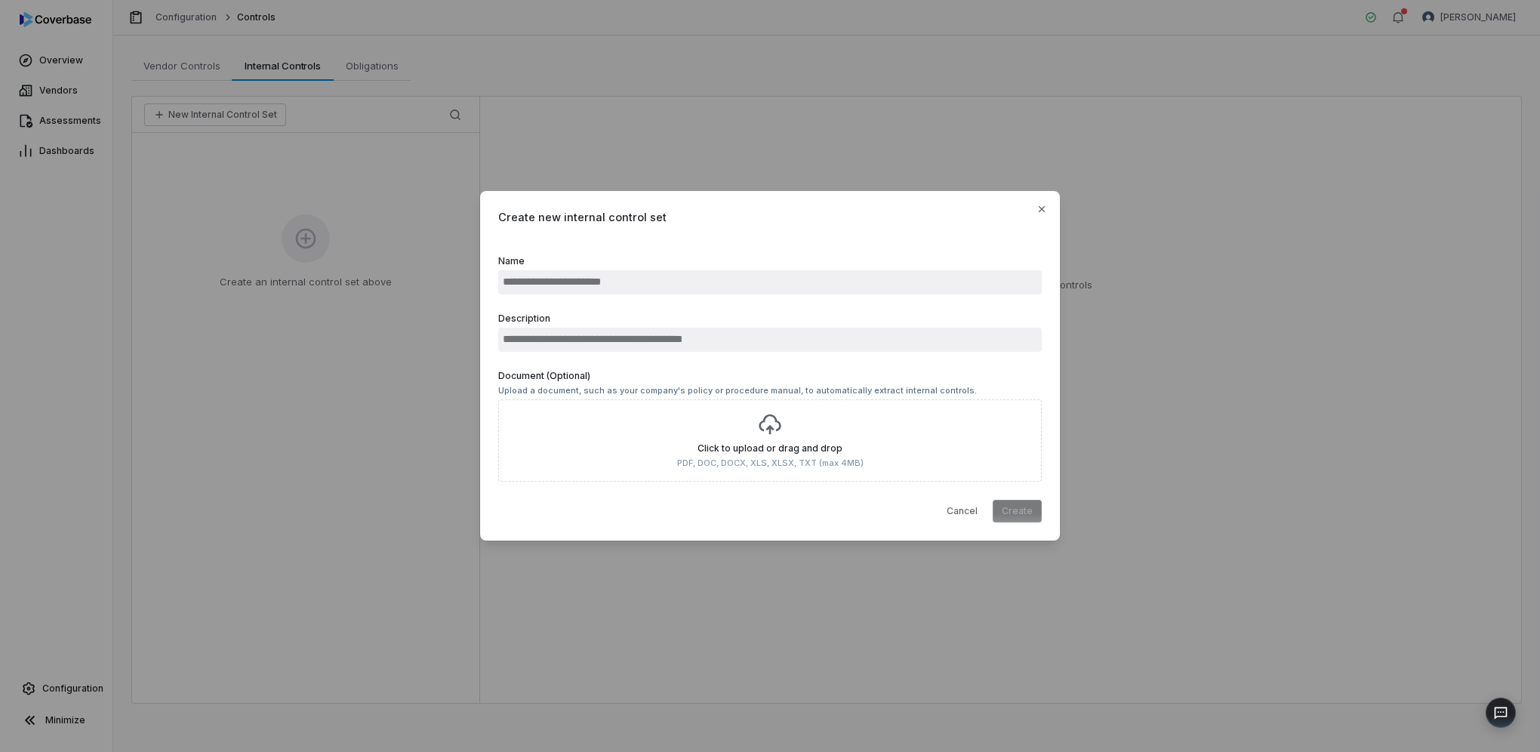
click at [584, 278] on input "Name" at bounding box center [769, 282] width 543 height 24
click at [962, 515] on button "Cancel" at bounding box center [961, 511] width 49 height 23
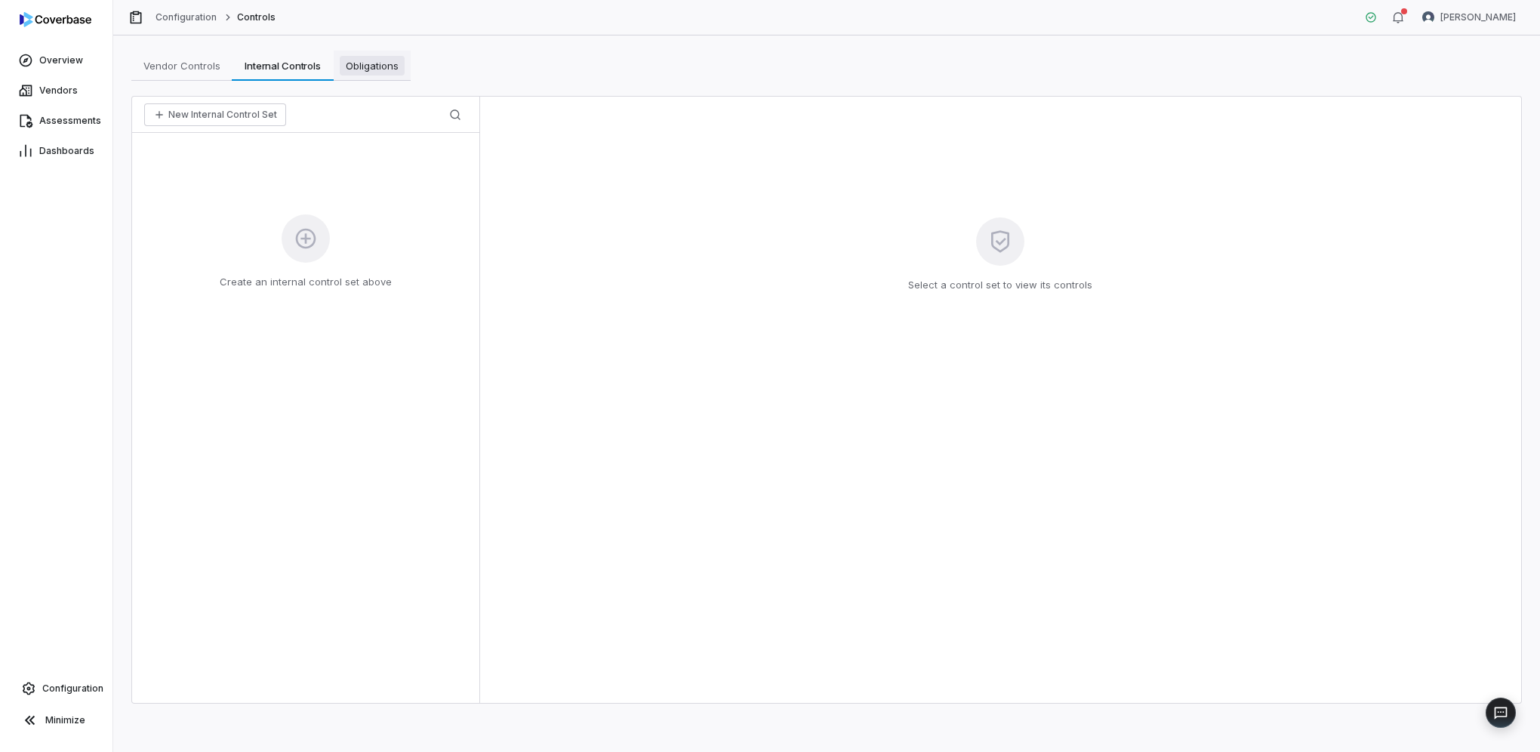
click at [361, 63] on span "Obligations" at bounding box center [372, 66] width 65 height 20
